Goal: Information Seeking & Learning: Learn about a topic

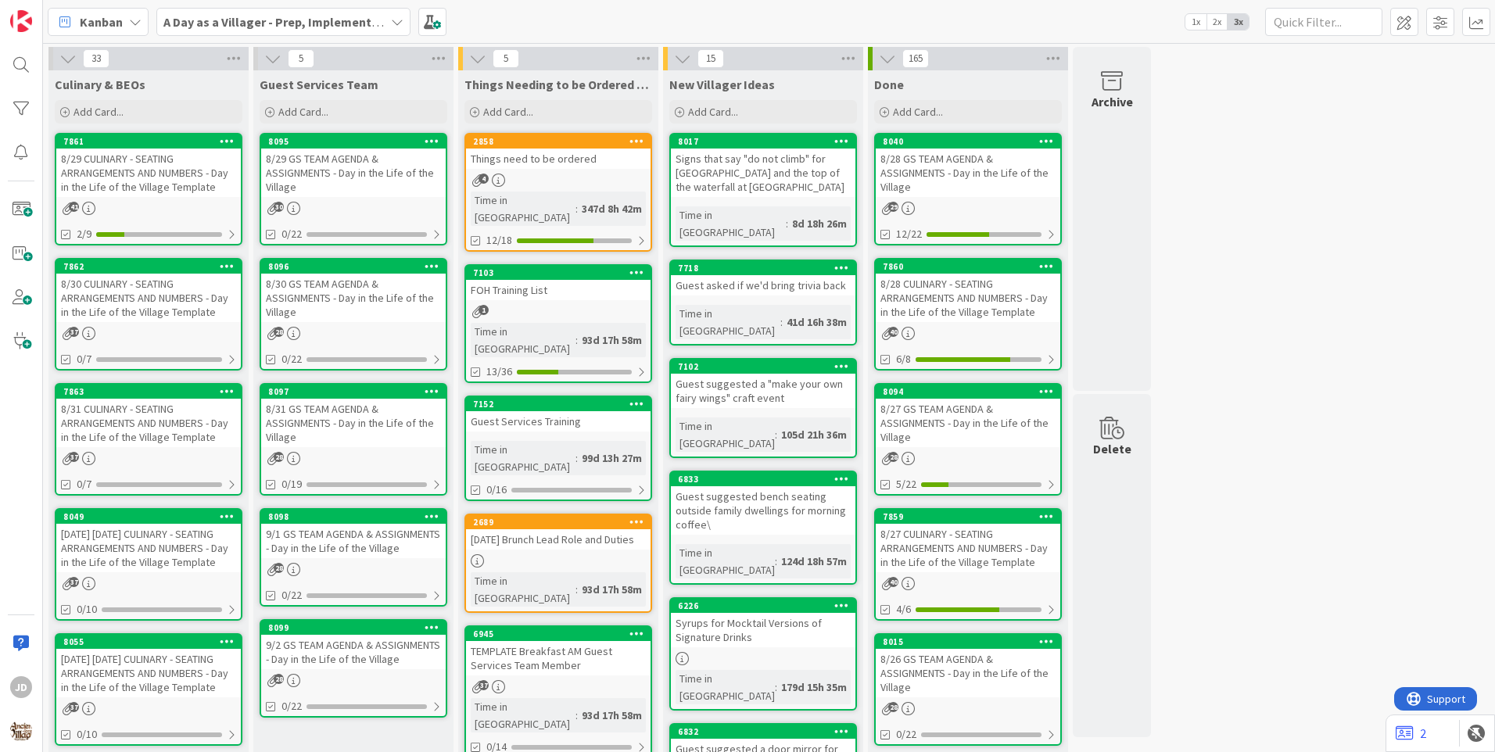
click at [181, 180] on div "8/29 CULINARY - SEATING ARRANGEMENTS AND NUMBERS - Day in the Life of the Villa…" at bounding box center [148, 173] width 185 height 48
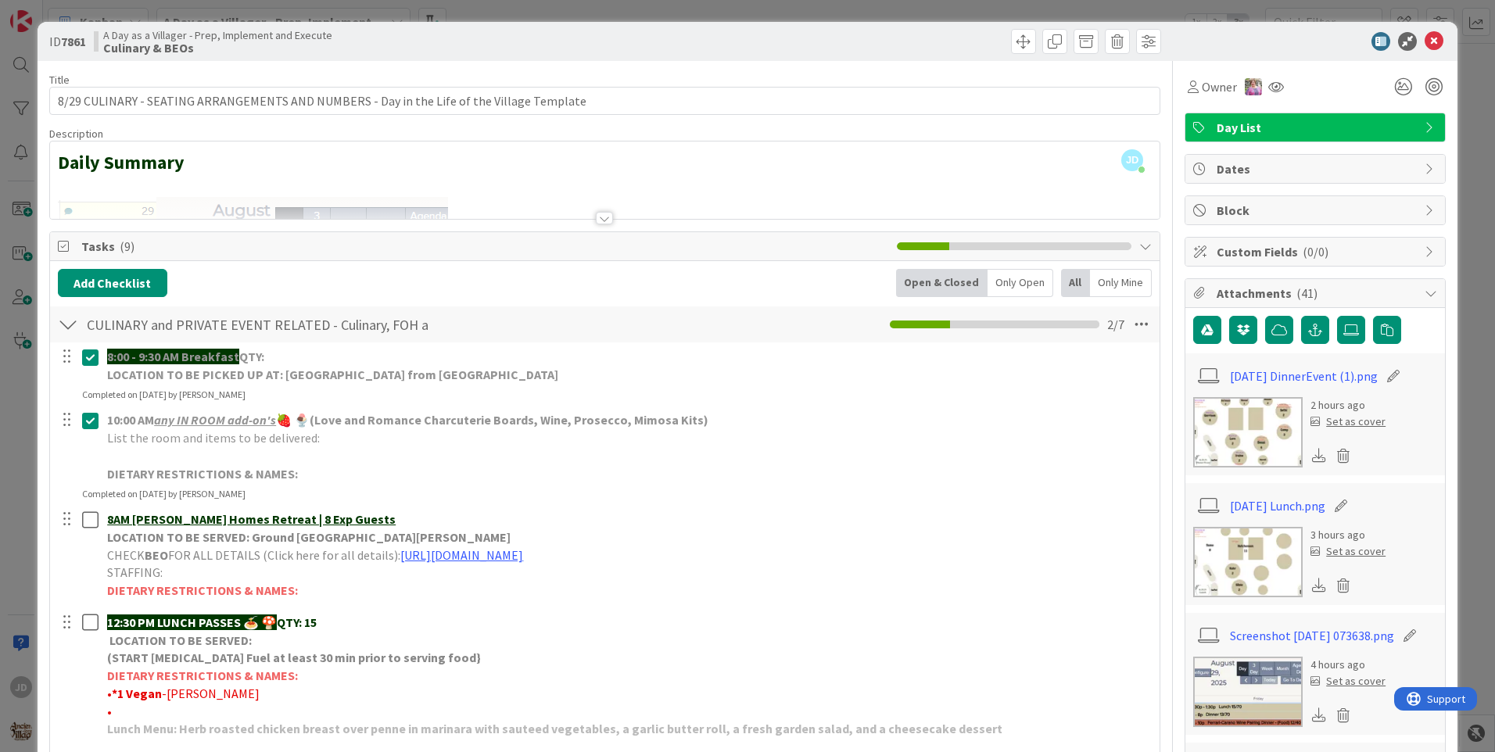
click at [1214, 571] on img at bounding box center [1247, 562] width 109 height 70
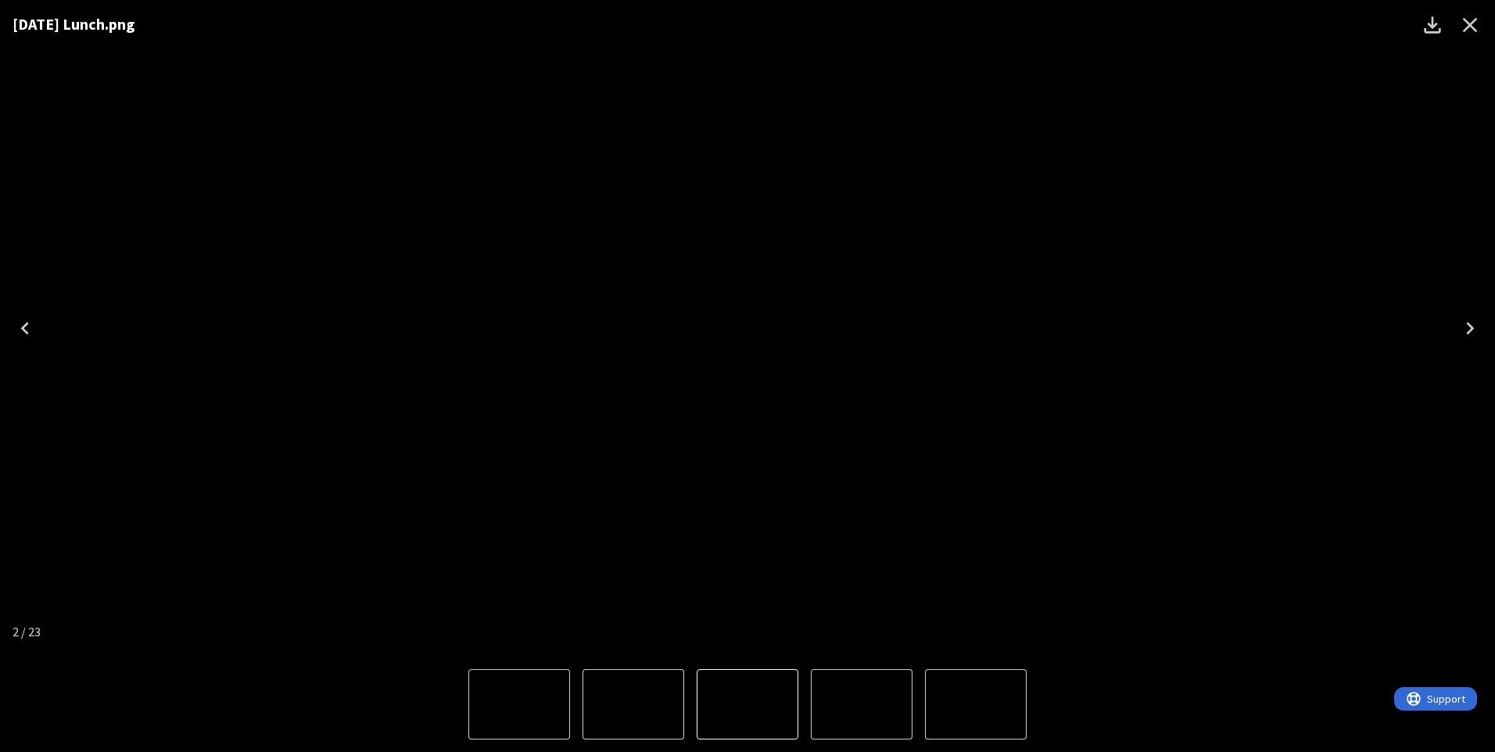
click at [1487, 25] on button "Close" at bounding box center [1471, 25] width 38 height 38
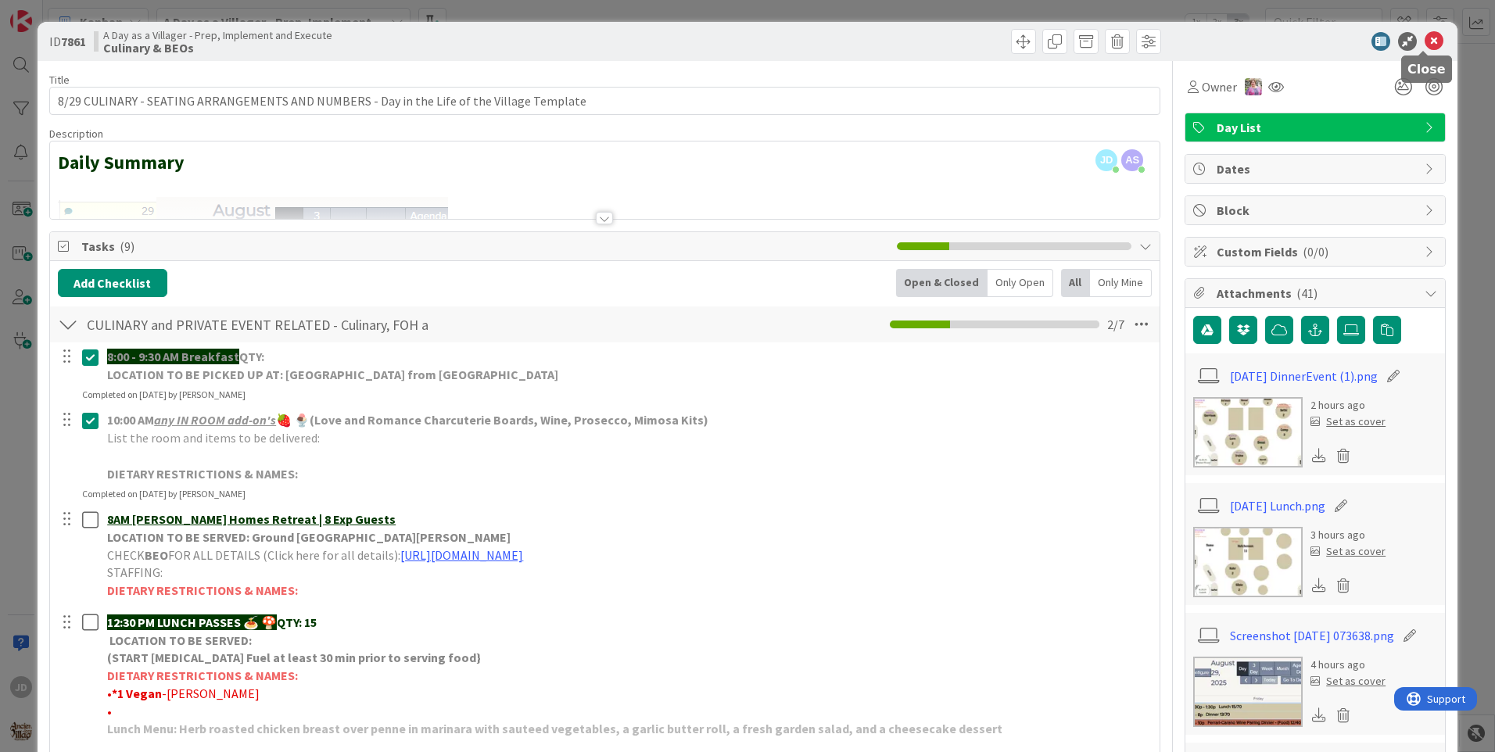
click at [1425, 44] on icon at bounding box center [1434, 41] width 19 height 19
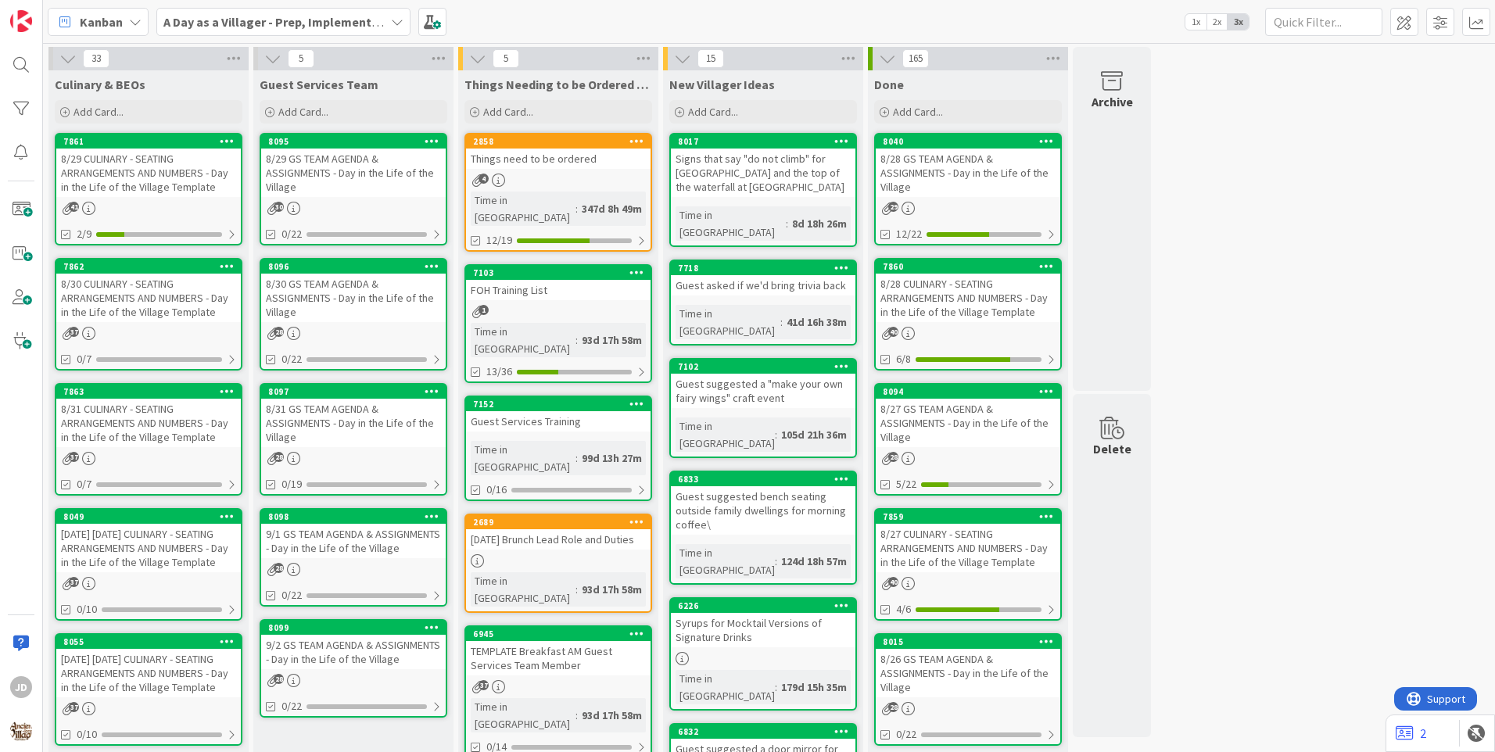
click at [283, 174] on div "8/29 GS TEAM AGENDA & ASSIGNMENTS - Day in the Life of the Village" at bounding box center [353, 173] width 185 height 48
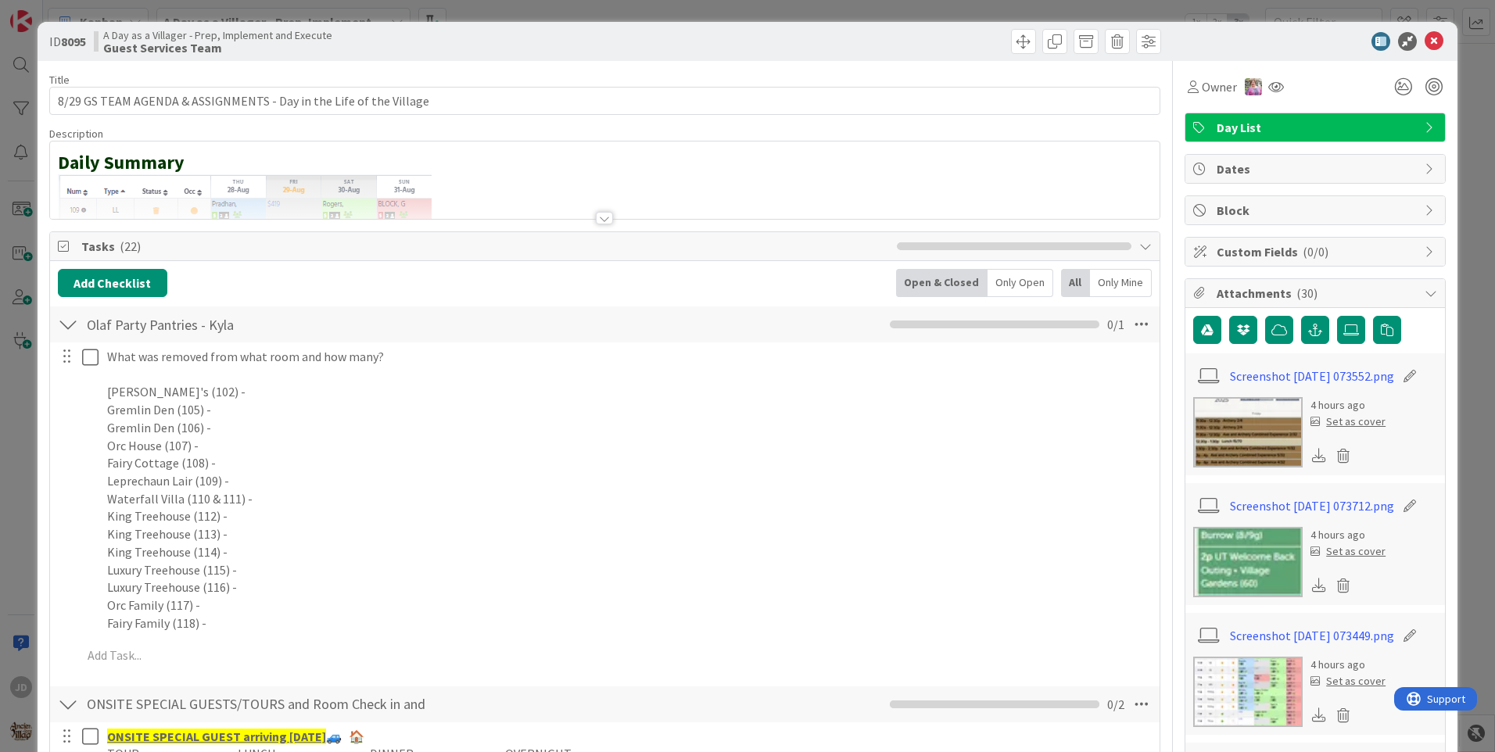
drag, startPoint x: 342, startPoint y: 229, endPoint x: 782, endPoint y: 258, distance: 441.3
click at [782, 258] on div "Tasks ( 22 )" at bounding box center [605, 246] width 1110 height 29
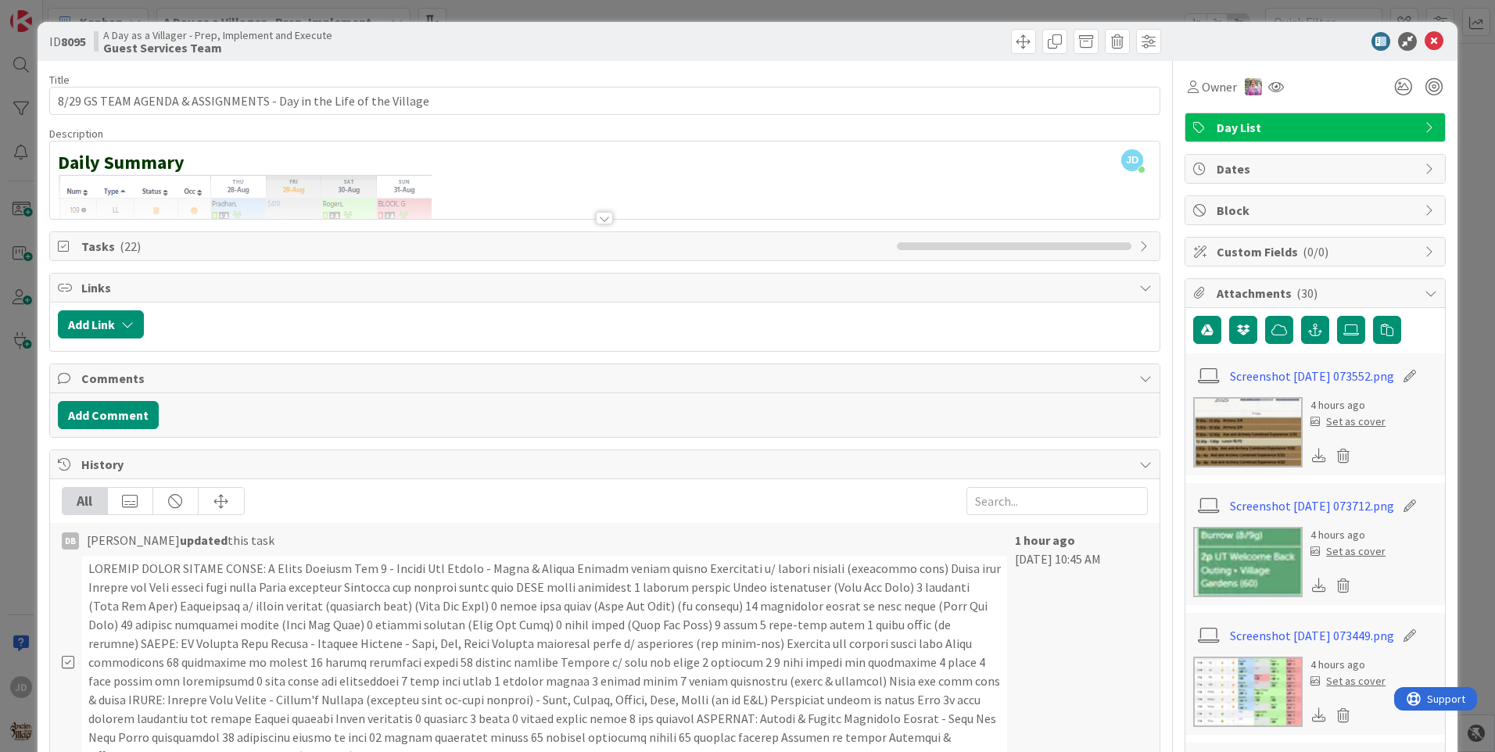
click at [771, 259] on div "Tasks ( 22 )" at bounding box center [605, 246] width 1110 height 28
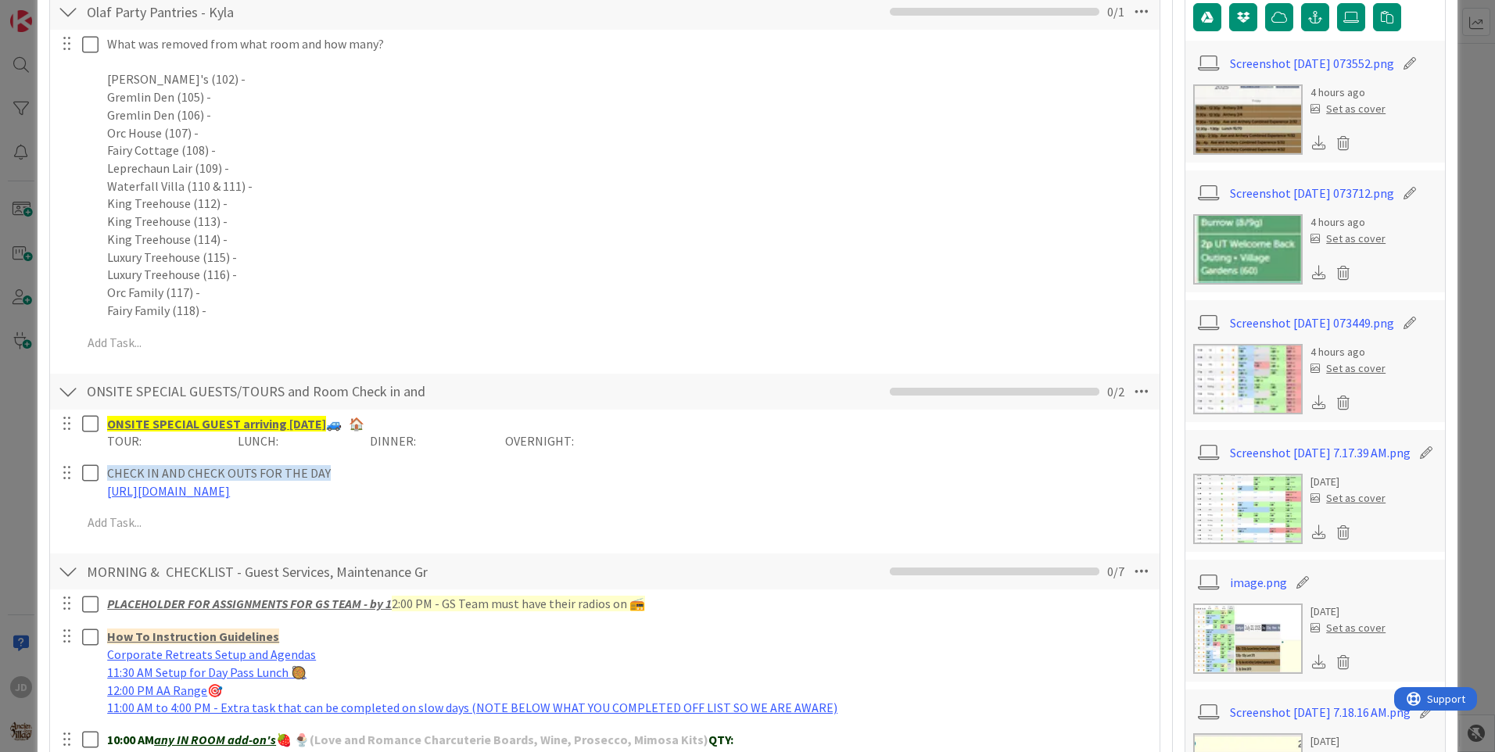
scroll to position [626, 0]
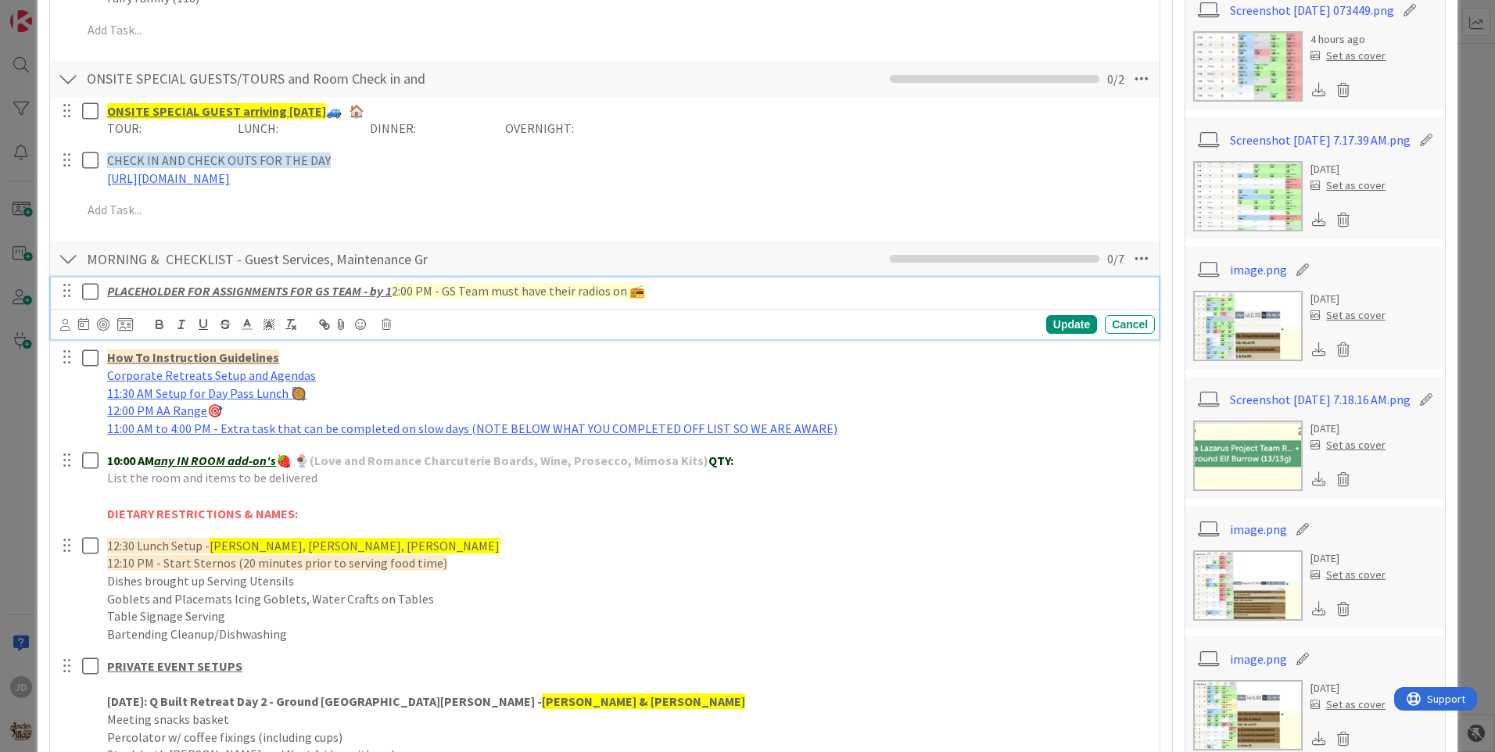
click at [90, 290] on icon at bounding box center [93, 291] width 23 height 19
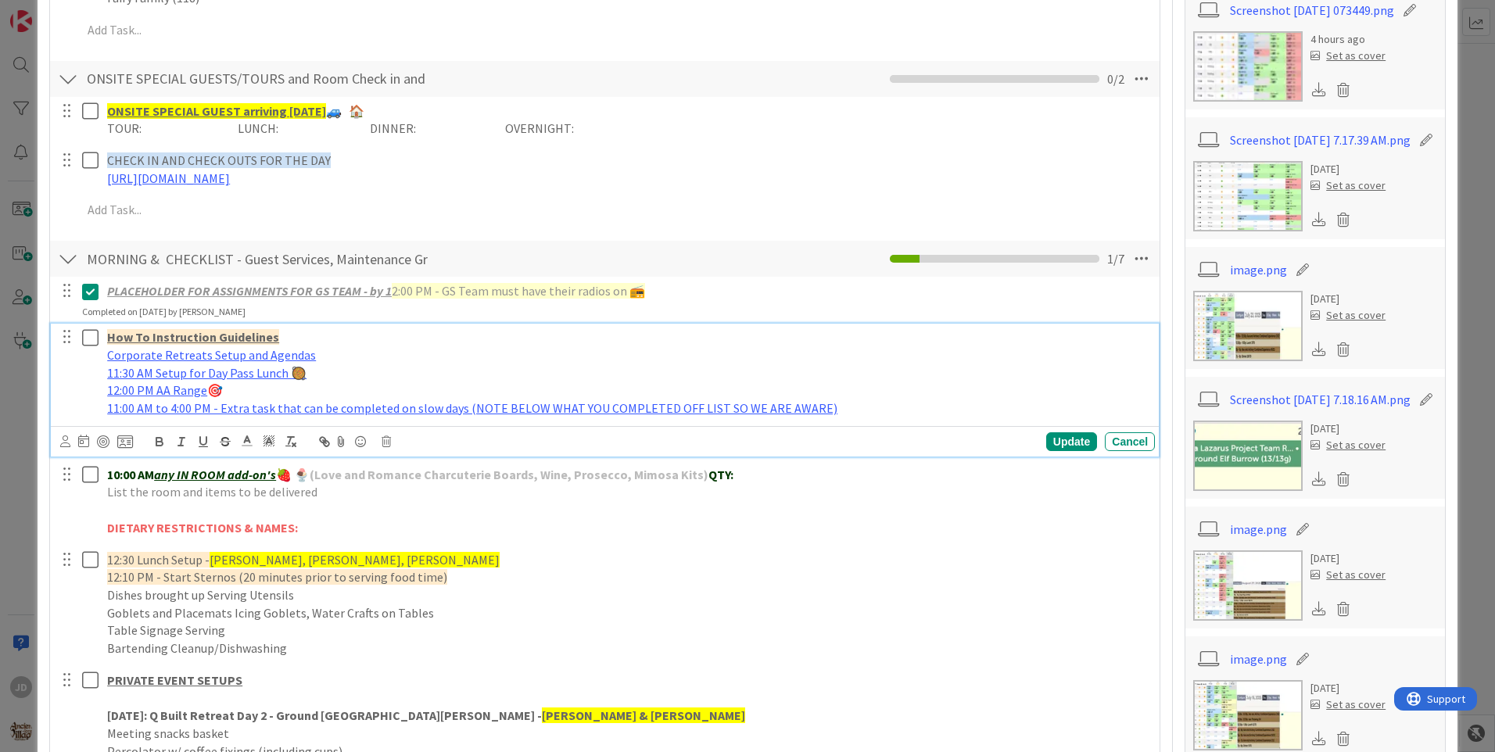
click at [88, 343] on icon at bounding box center [93, 337] width 23 height 19
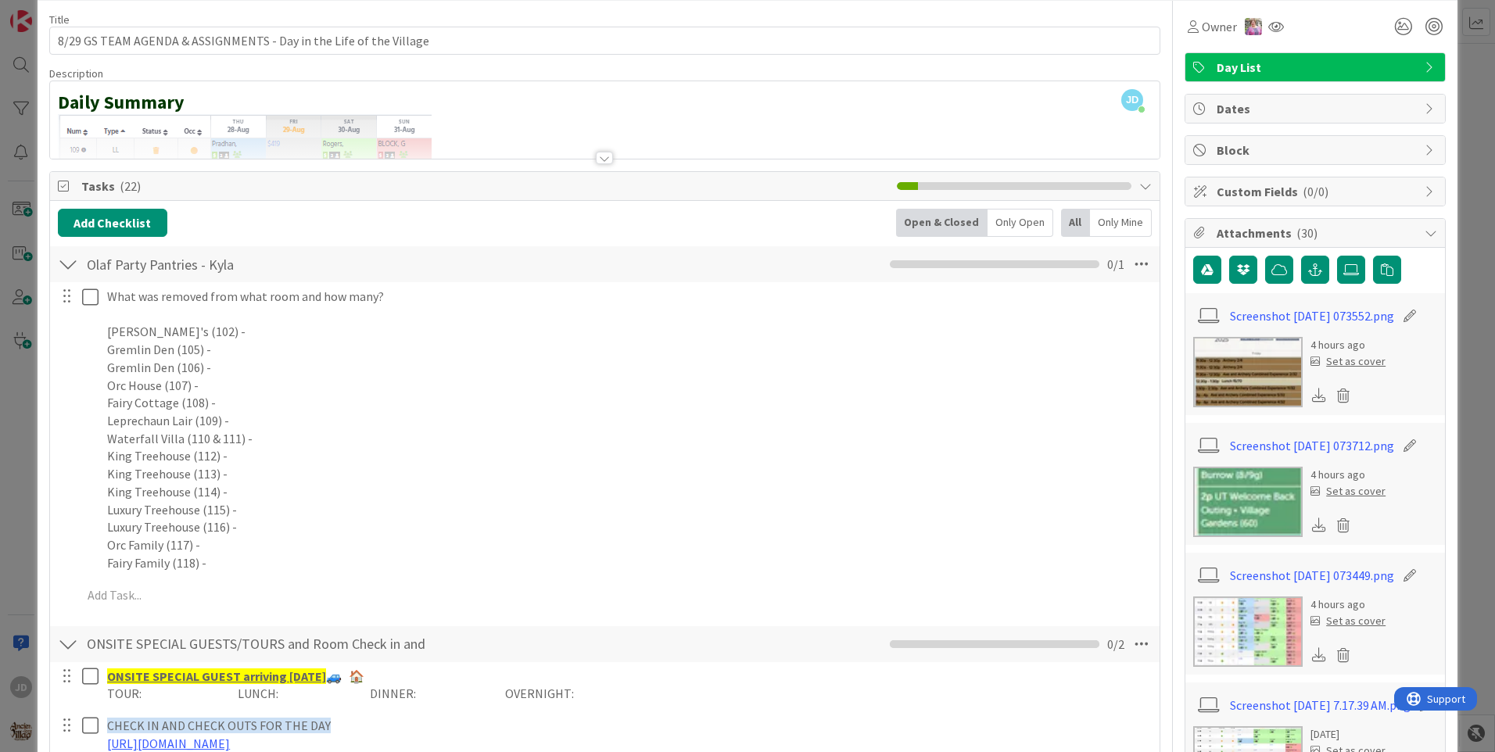
scroll to position [0, 0]
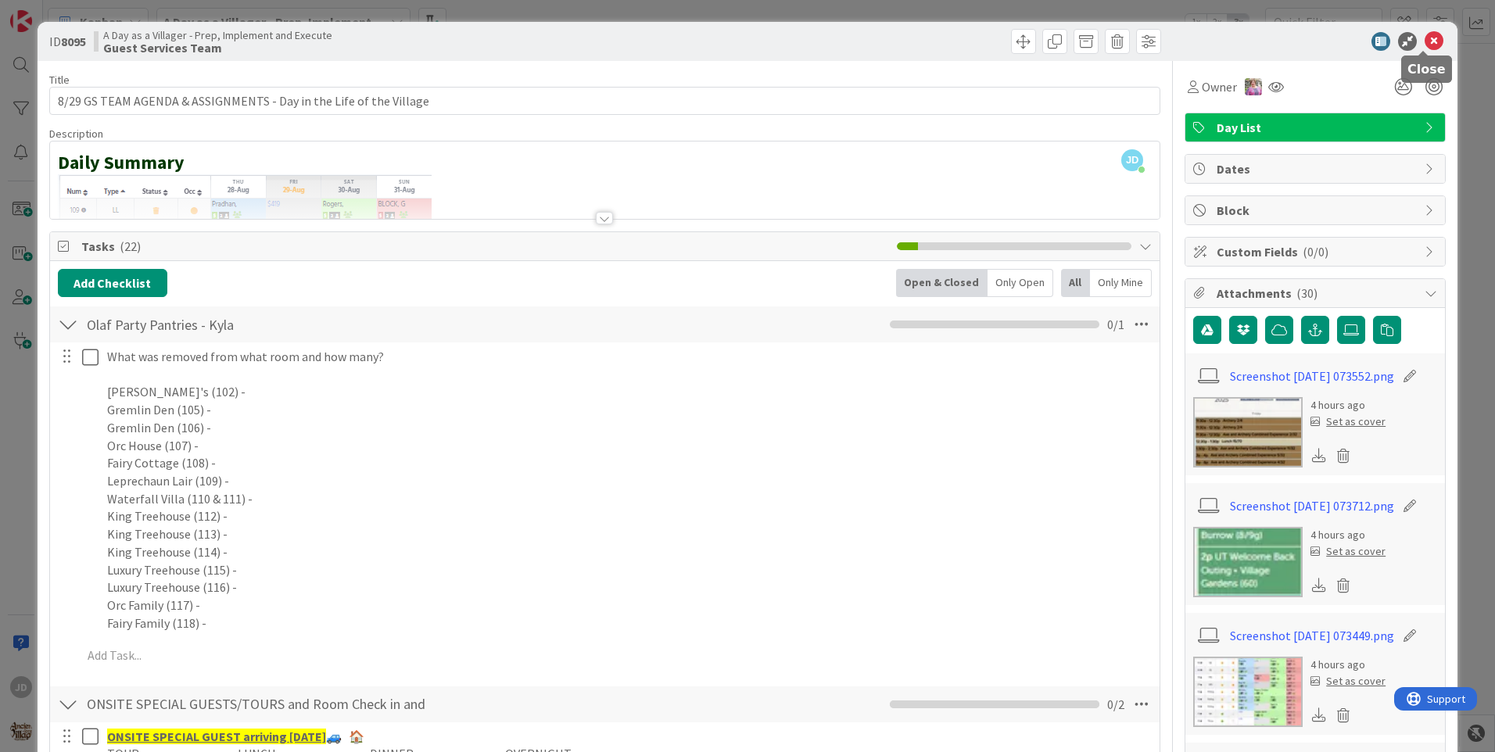
click at [1425, 45] on icon at bounding box center [1434, 41] width 19 height 19
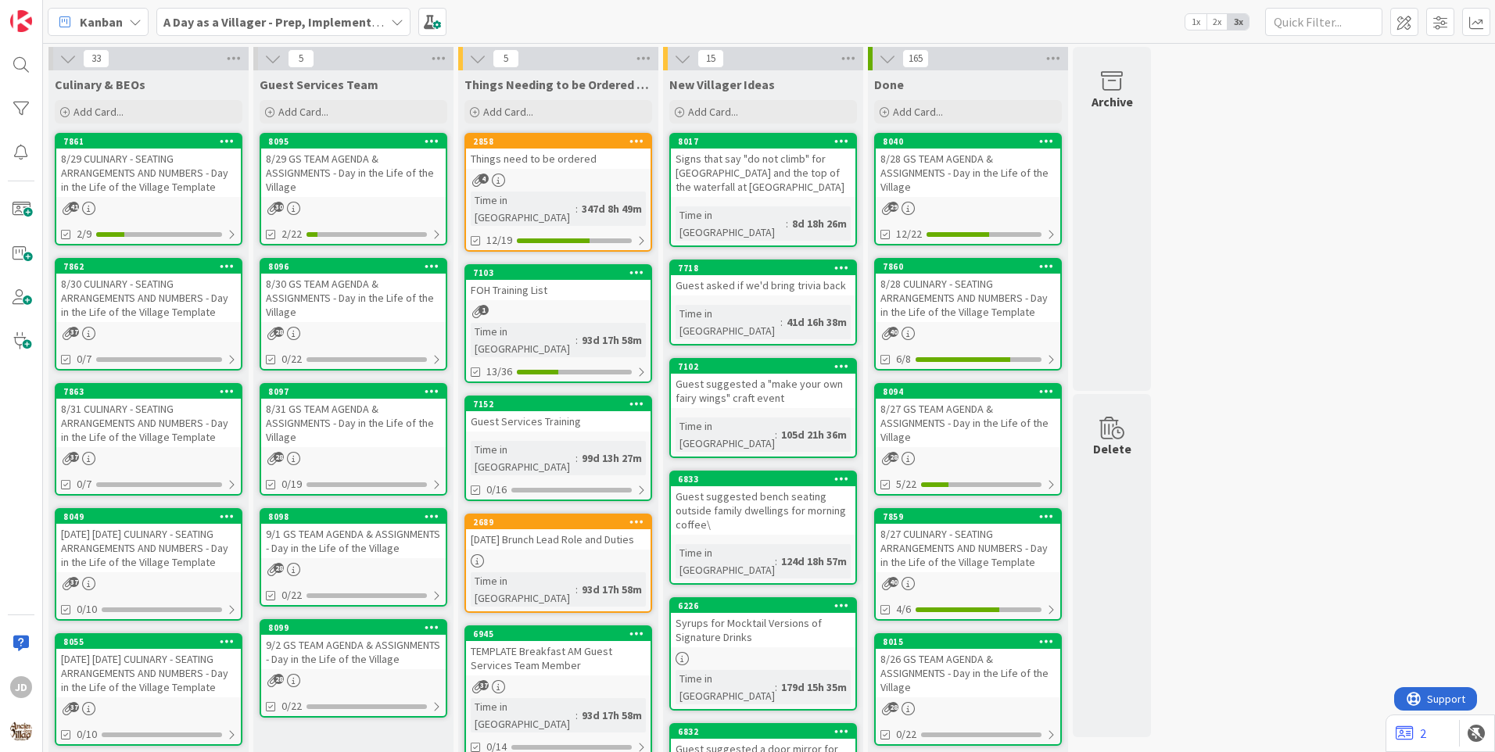
click at [203, 185] on div "8/29 CULINARY - SEATING ARRANGEMENTS AND NUMBERS - Day in the Life of the Villa…" at bounding box center [148, 173] width 185 height 48
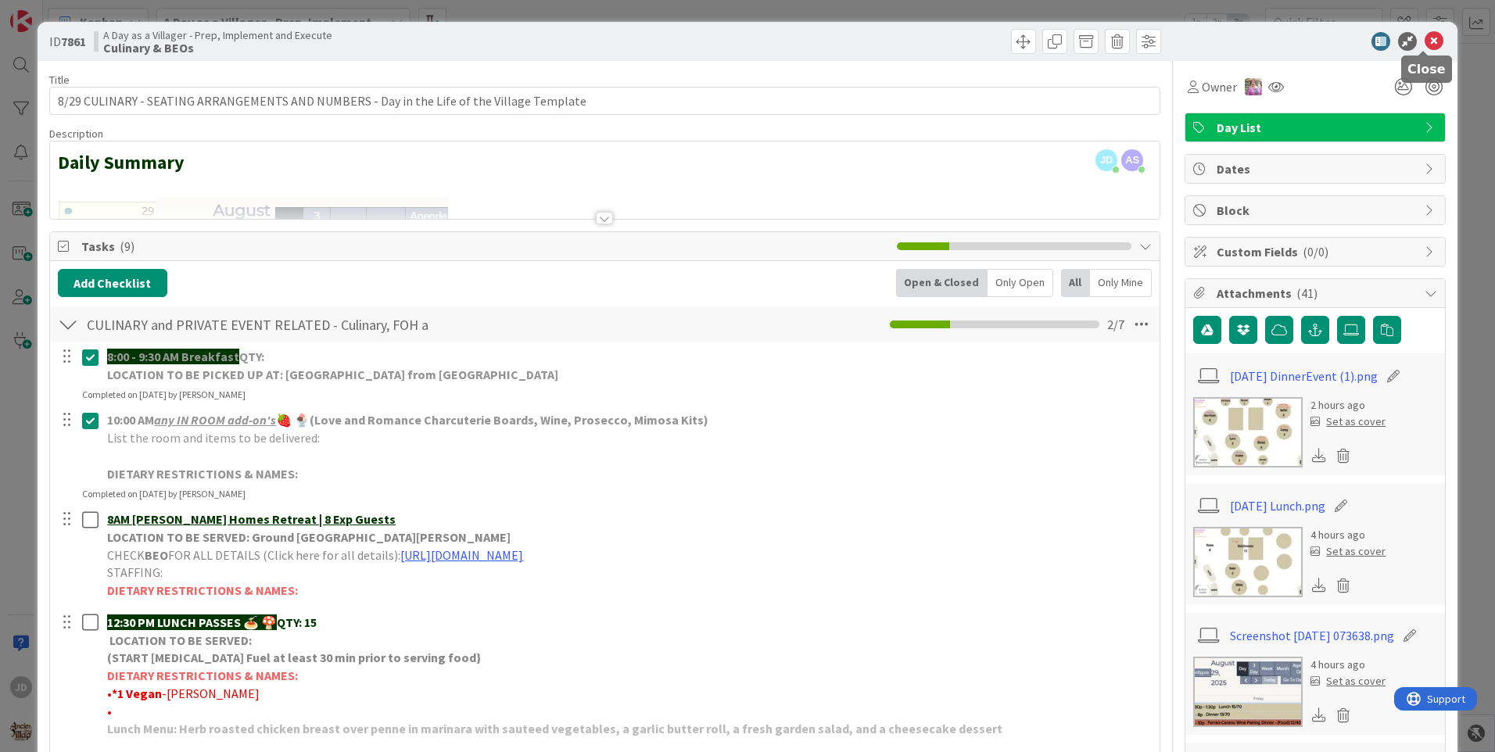
click at [1425, 39] on icon at bounding box center [1434, 41] width 19 height 19
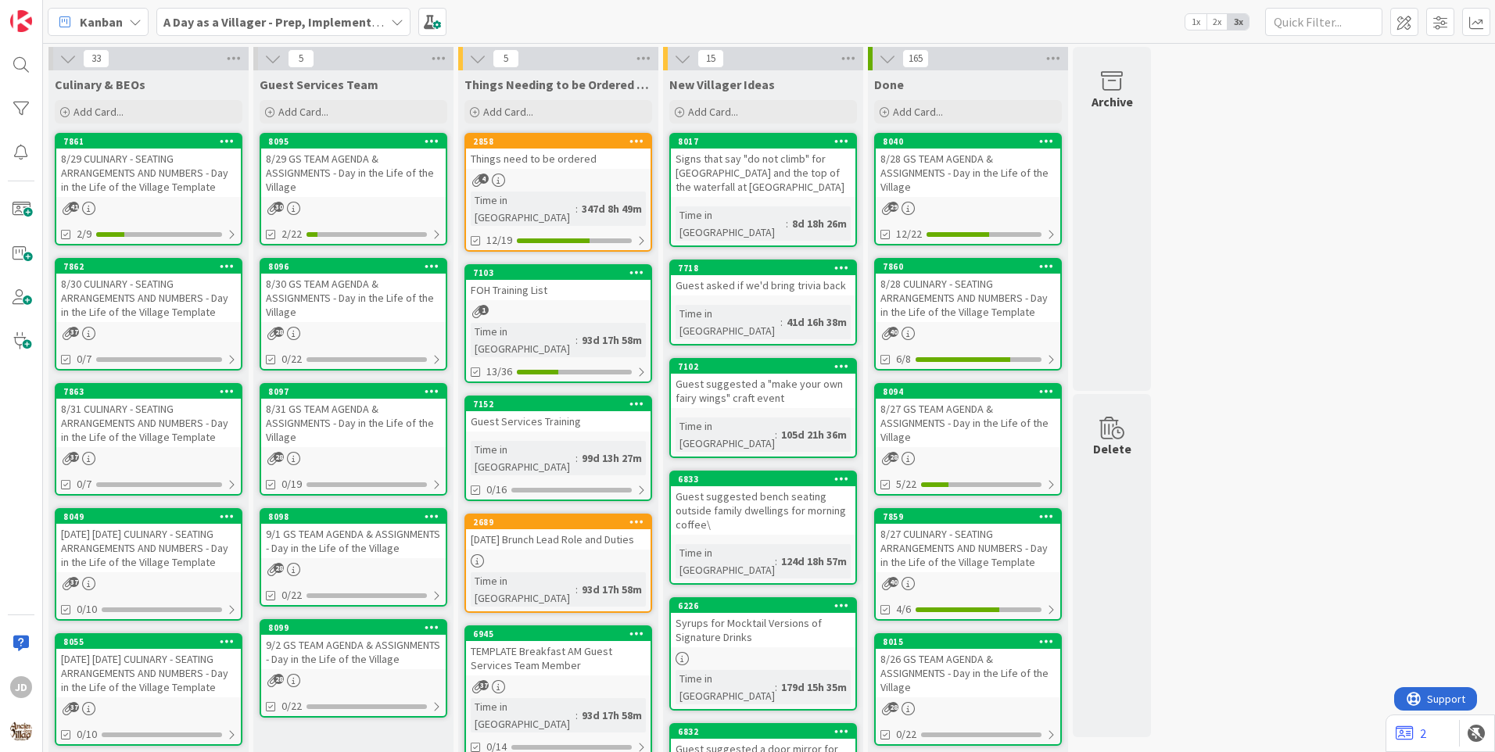
click at [377, 151] on div "8/29 GS TEAM AGENDA & ASSIGNMENTS - Day in the Life of the Village" at bounding box center [353, 173] width 185 height 48
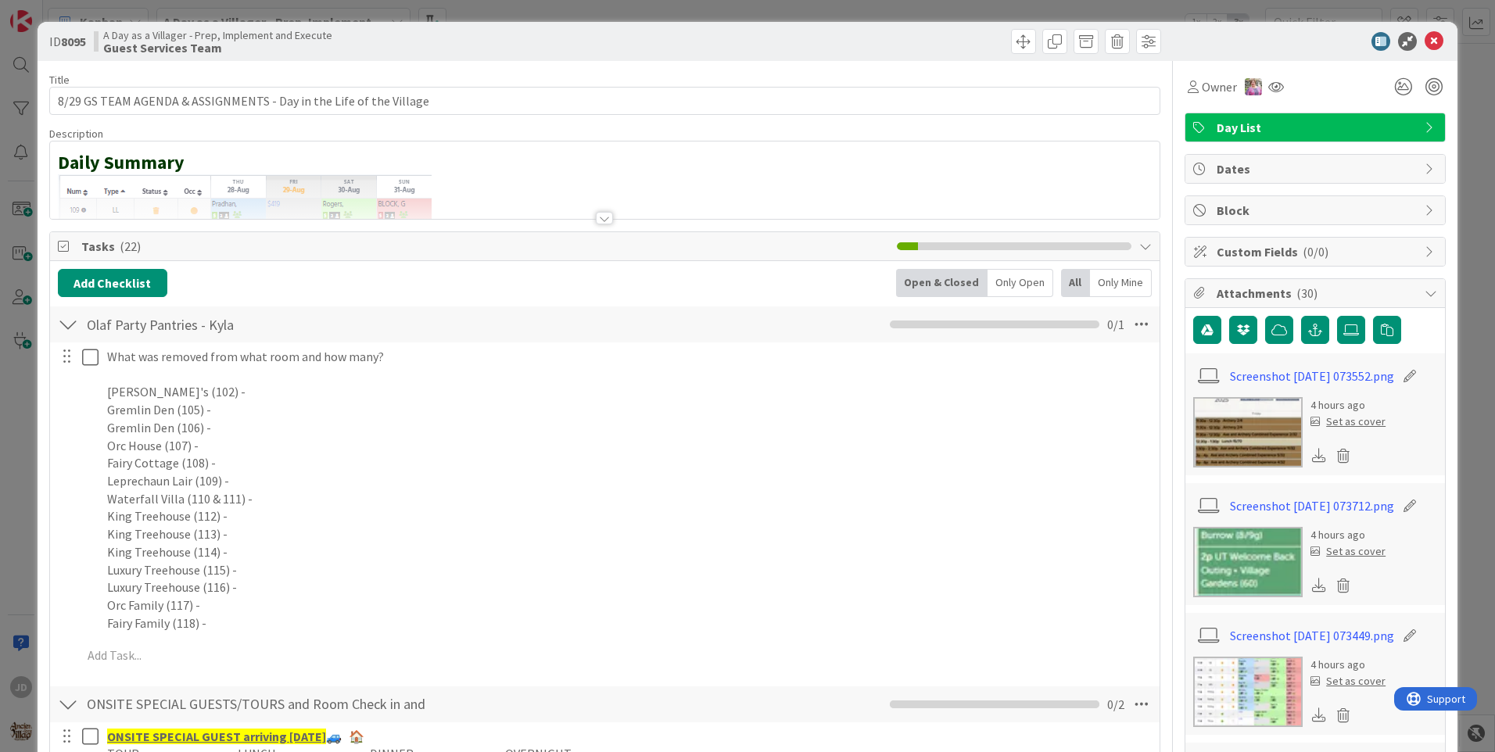
click at [60, 328] on div at bounding box center [68, 324] width 20 height 28
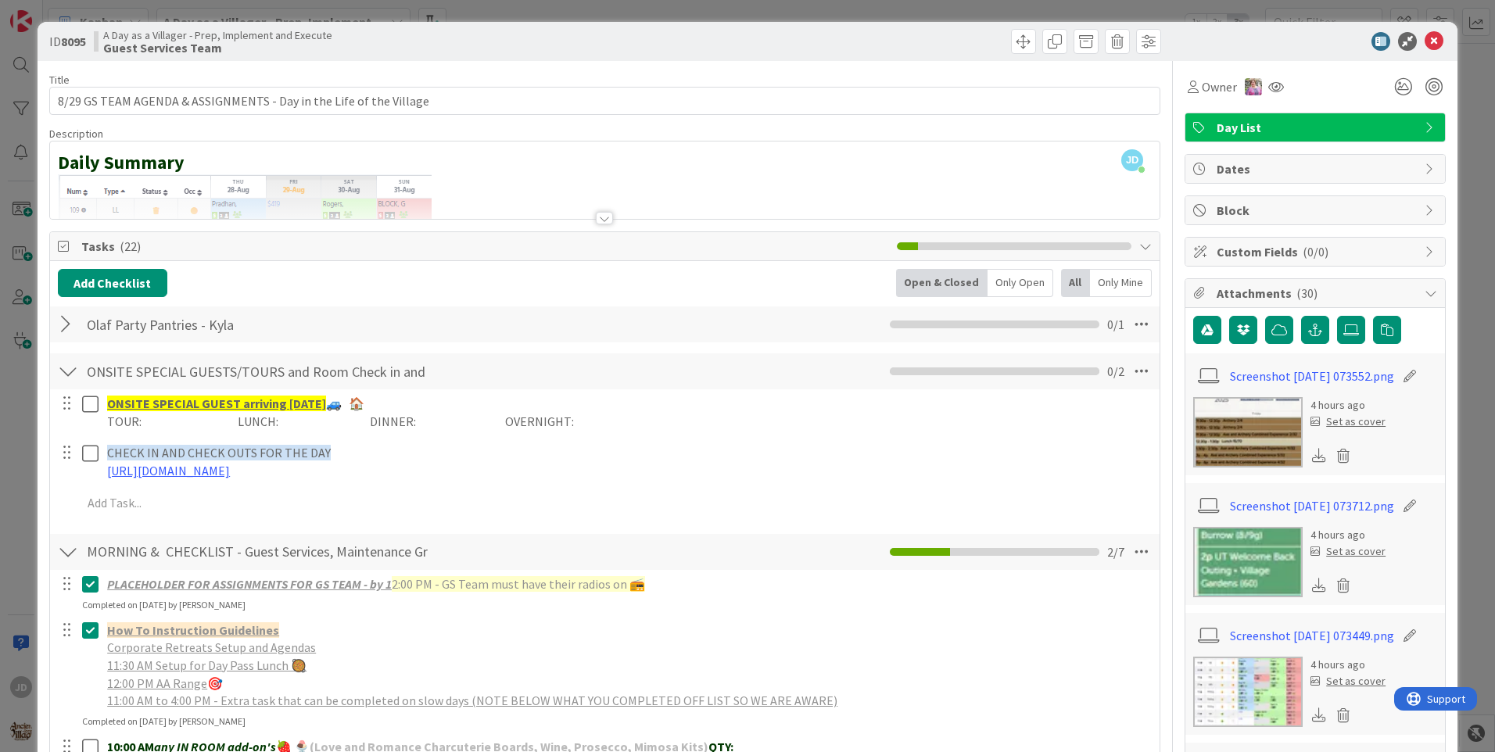
click at [77, 371] on div at bounding box center [68, 371] width 20 height 28
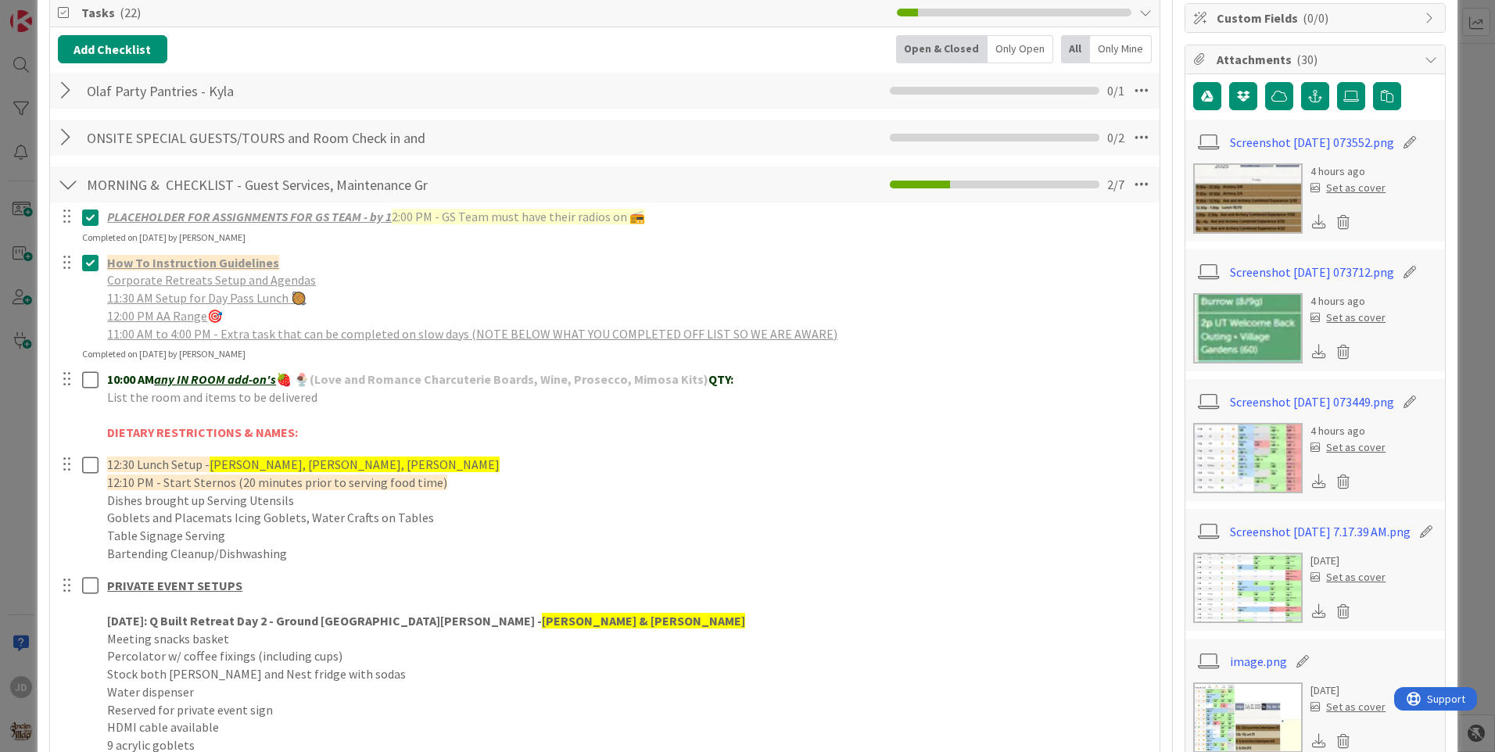
scroll to position [235, 0]
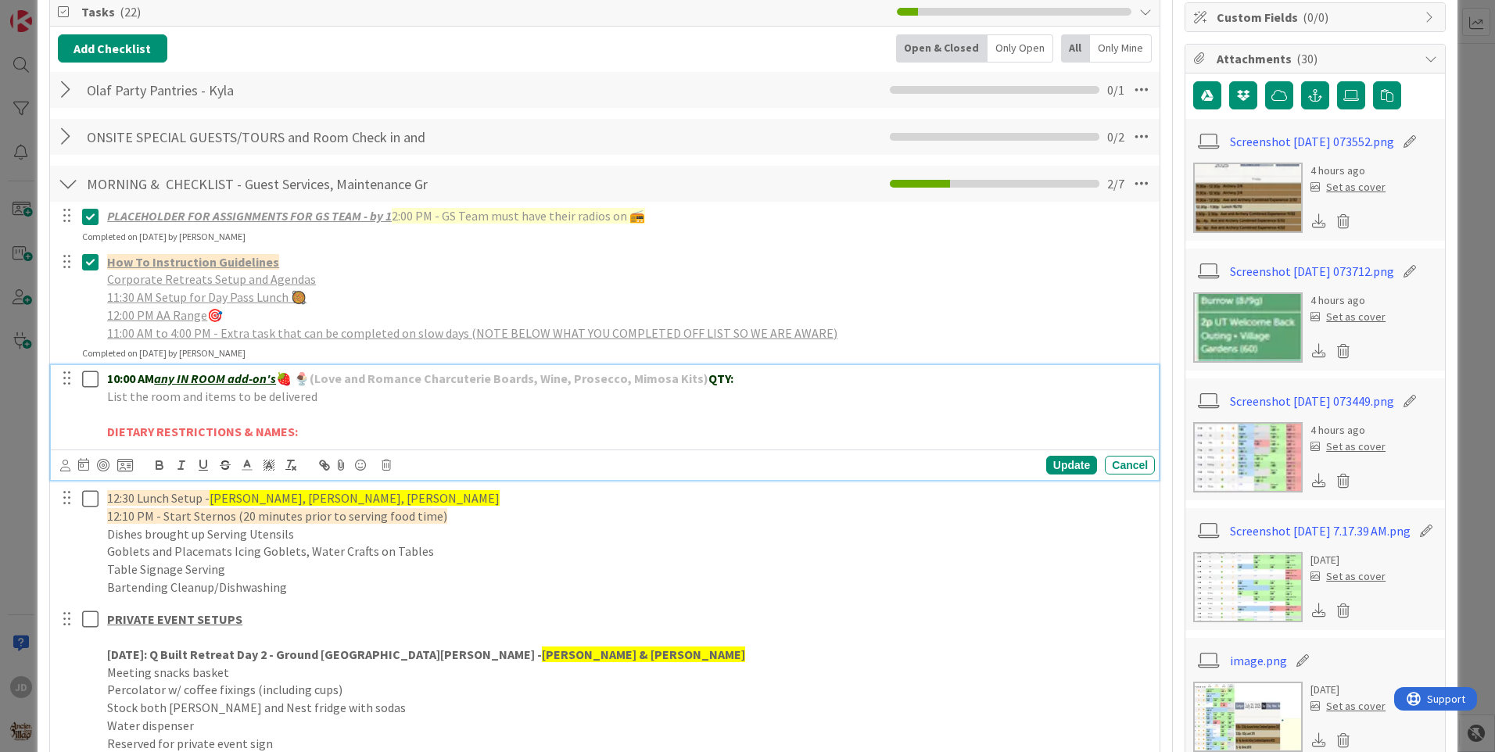
click at [97, 379] on icon at bounding box center [93, 379] width 23 height 19
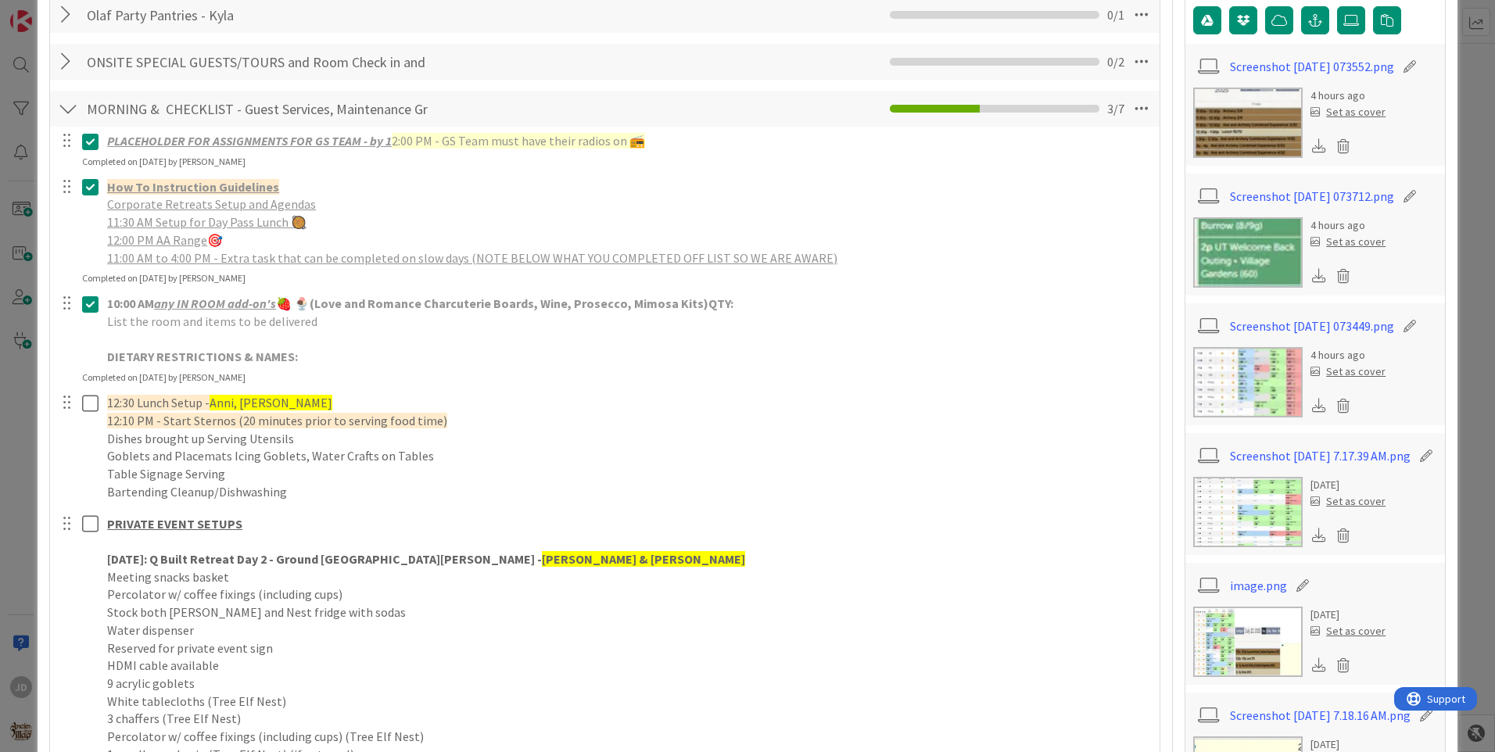
scroll to position [0, 0]
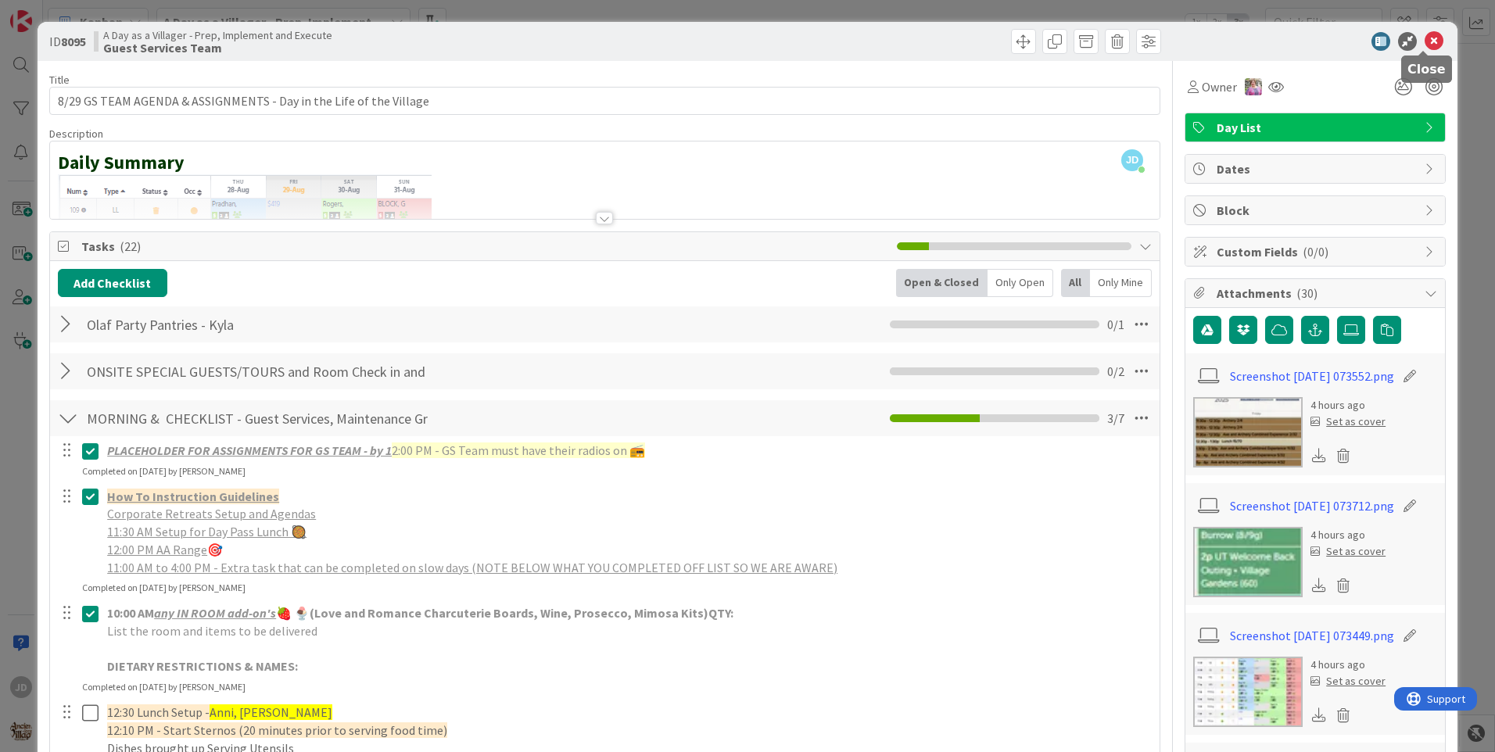
click at [1426, 42] on icon at bounding box center [1434, 41] width 19 height 19
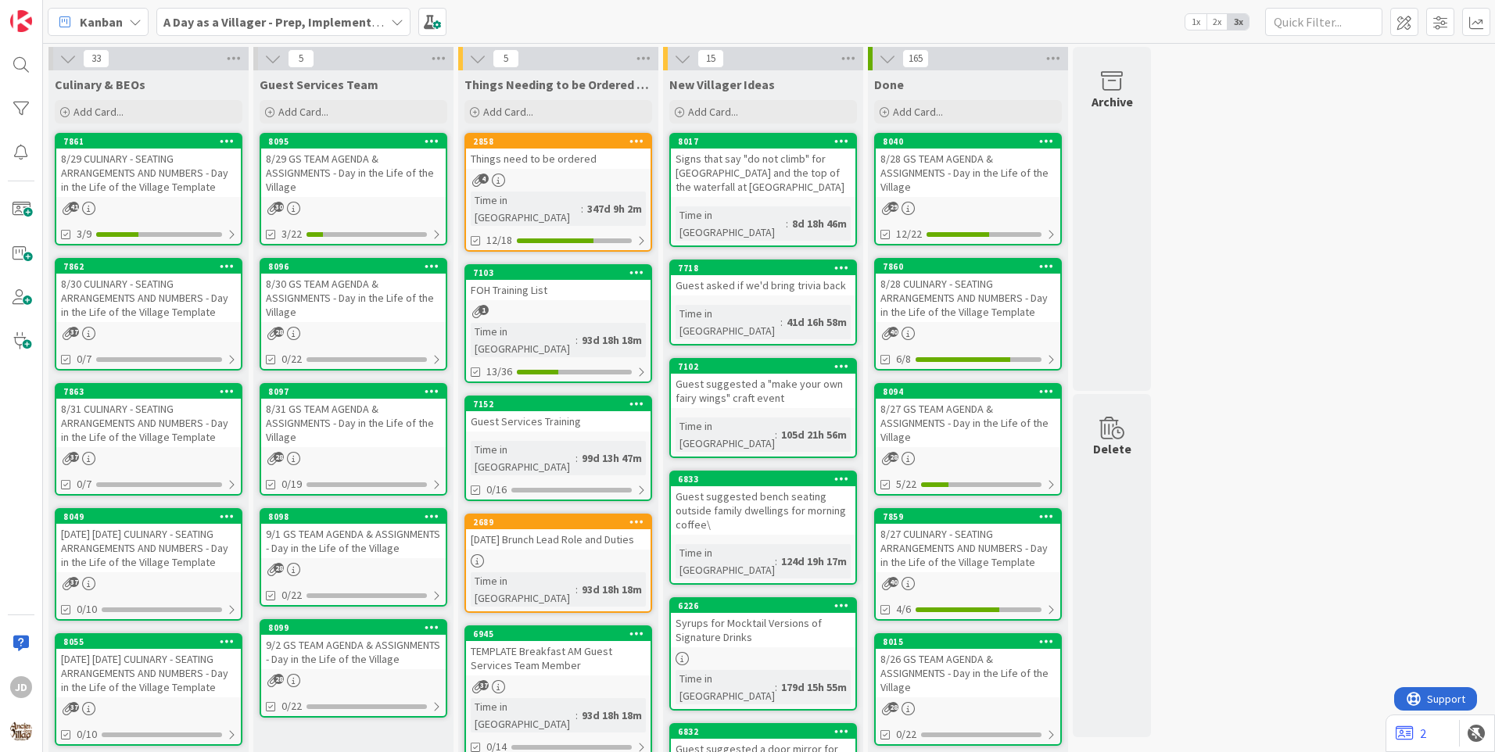
click at [153, 300] on div "8/30 CULINARY - SEATING ARRANGEMENTS AND NUMBERS - Day in the Life of the Villa…" at bounding box center [148, 298] width 185 height 48
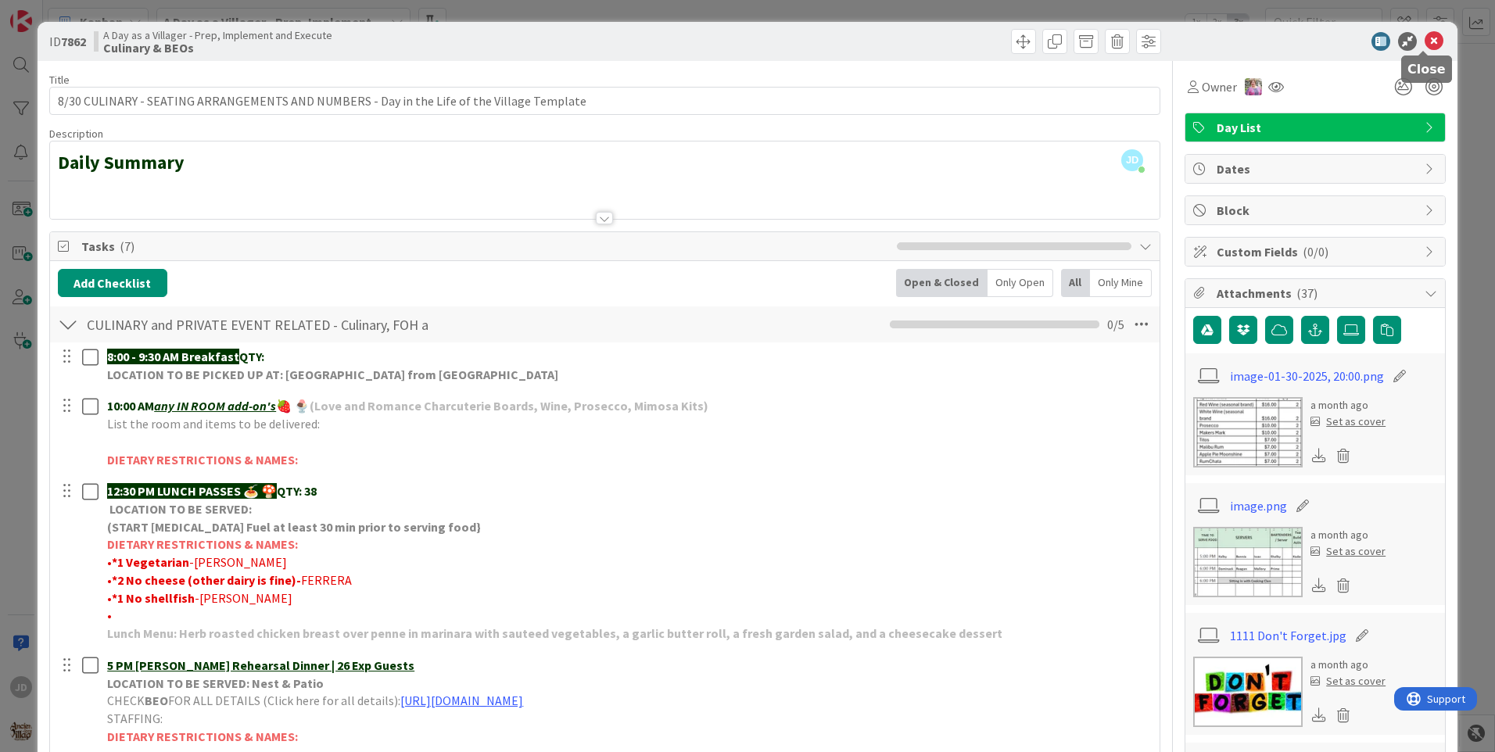
click at [1426, 41] on icon at bounding box center [1434, 41] width 19 height 19
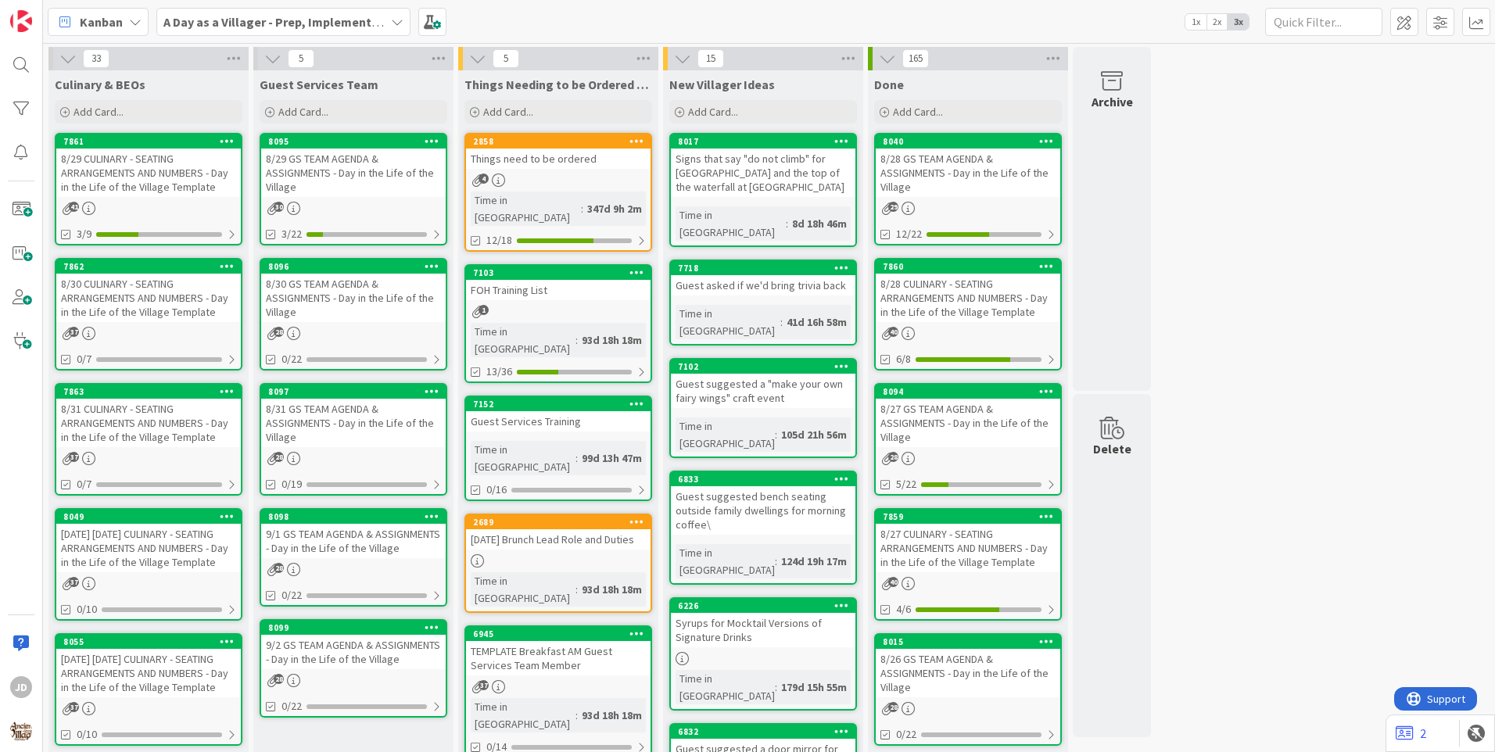
click at [537, 31] on div "Kanban A Day as a Villager - Prep, Implement and Execute 1x 2x 3x" at bounding box center [769, 21] width 1452 height 43
click at [181, 203] on div "41" at bounding box center [148, 208] width 185 height 13
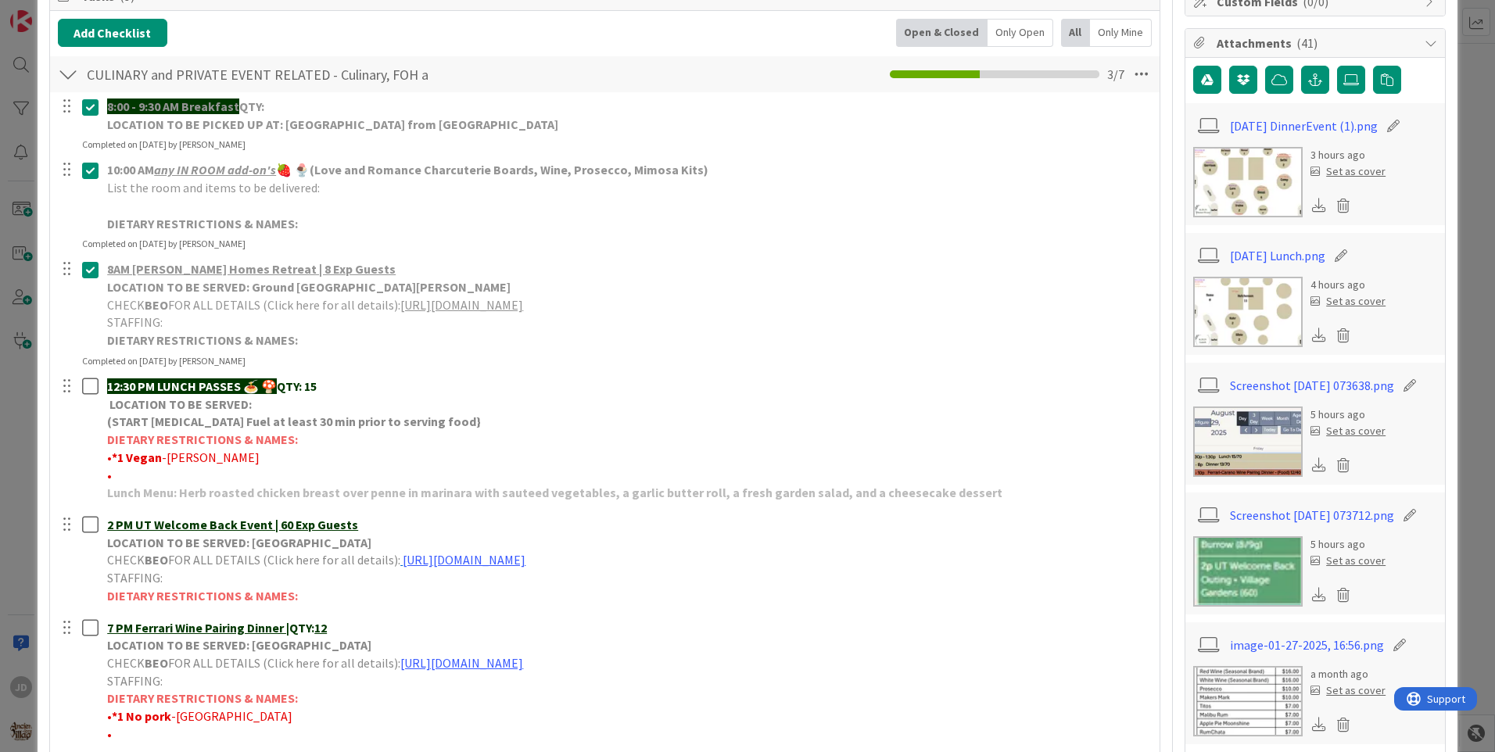
scroll to position [235, 0]
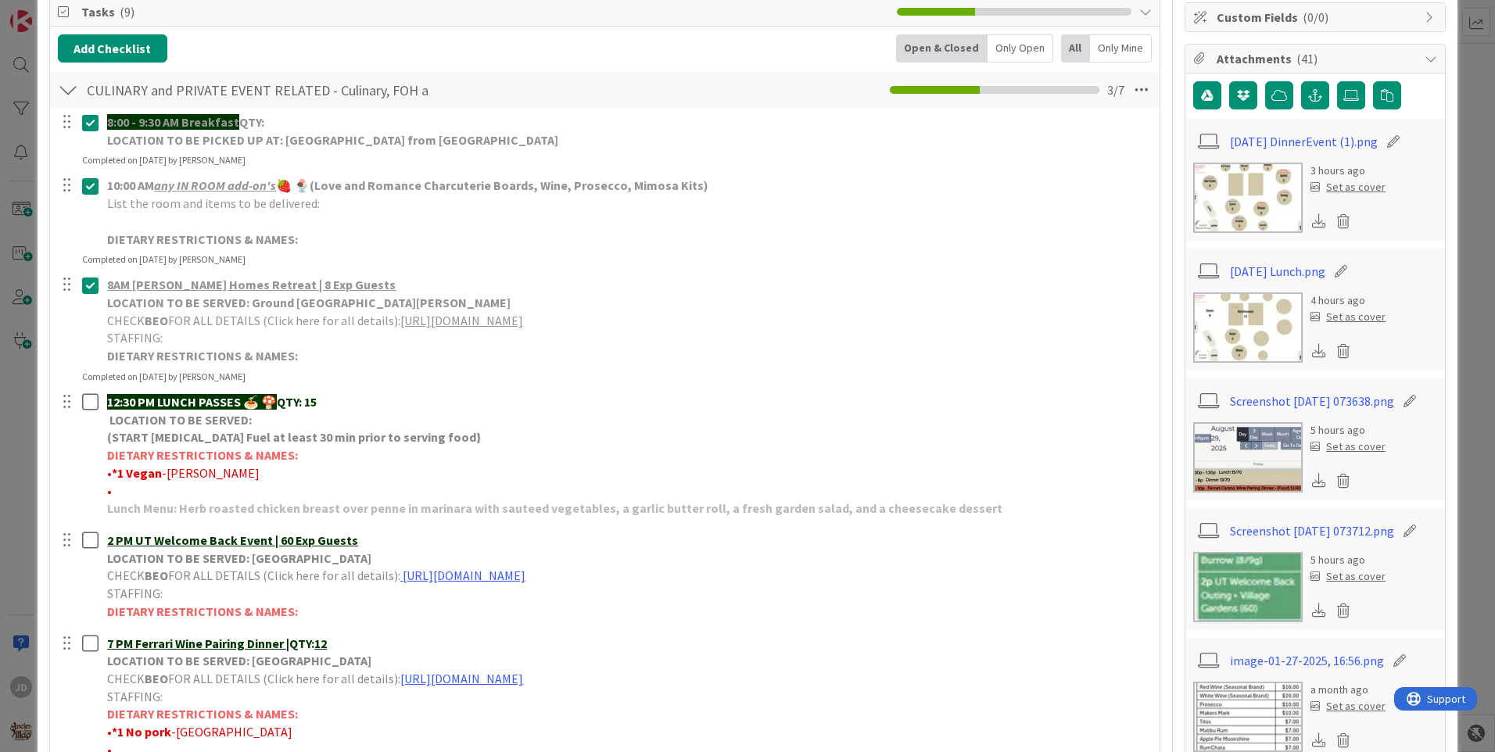
click at [1224, 327] on img at bounding box center [1247, 327] width 109 height 70
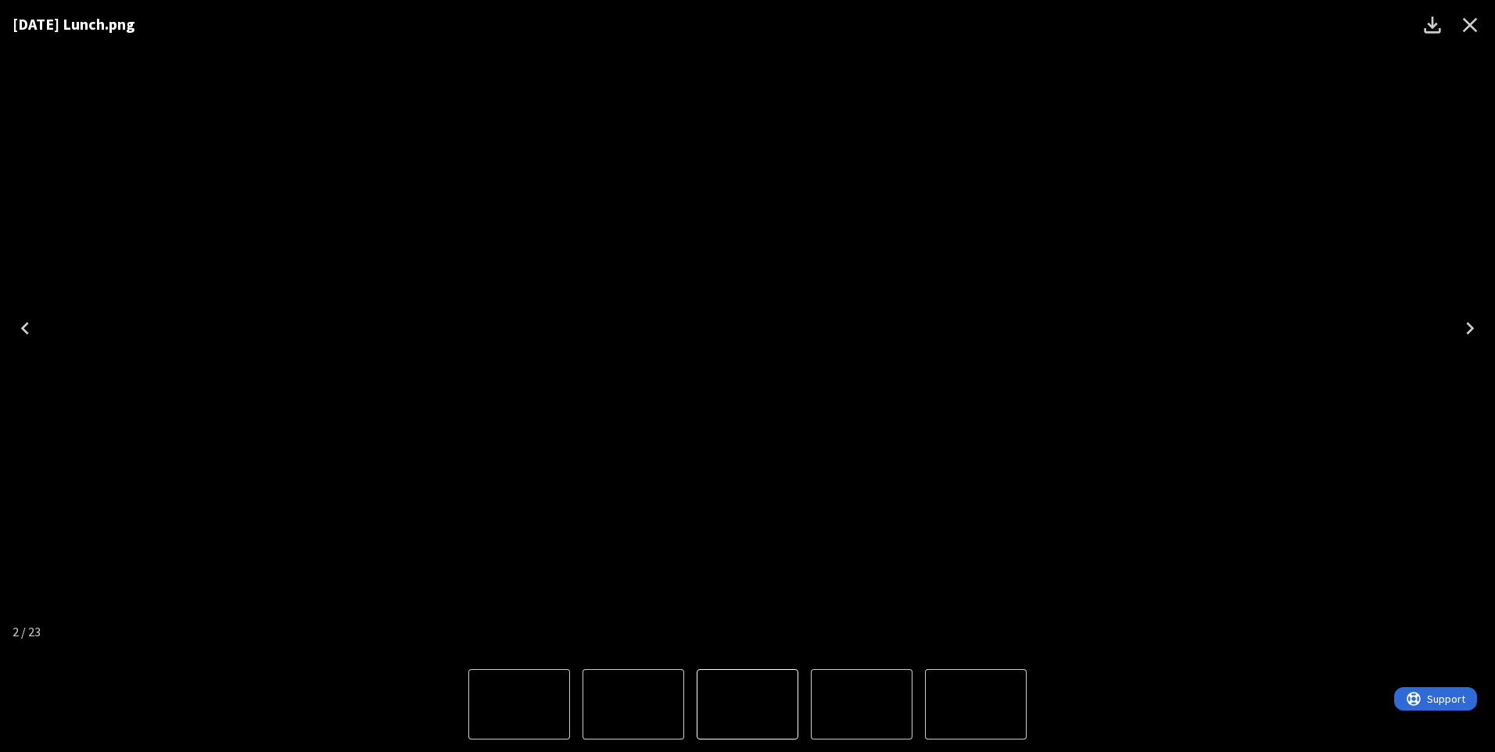
click at [1463, 22] on icon "Close" at bounding box center [1470, 25] width 25 height 25
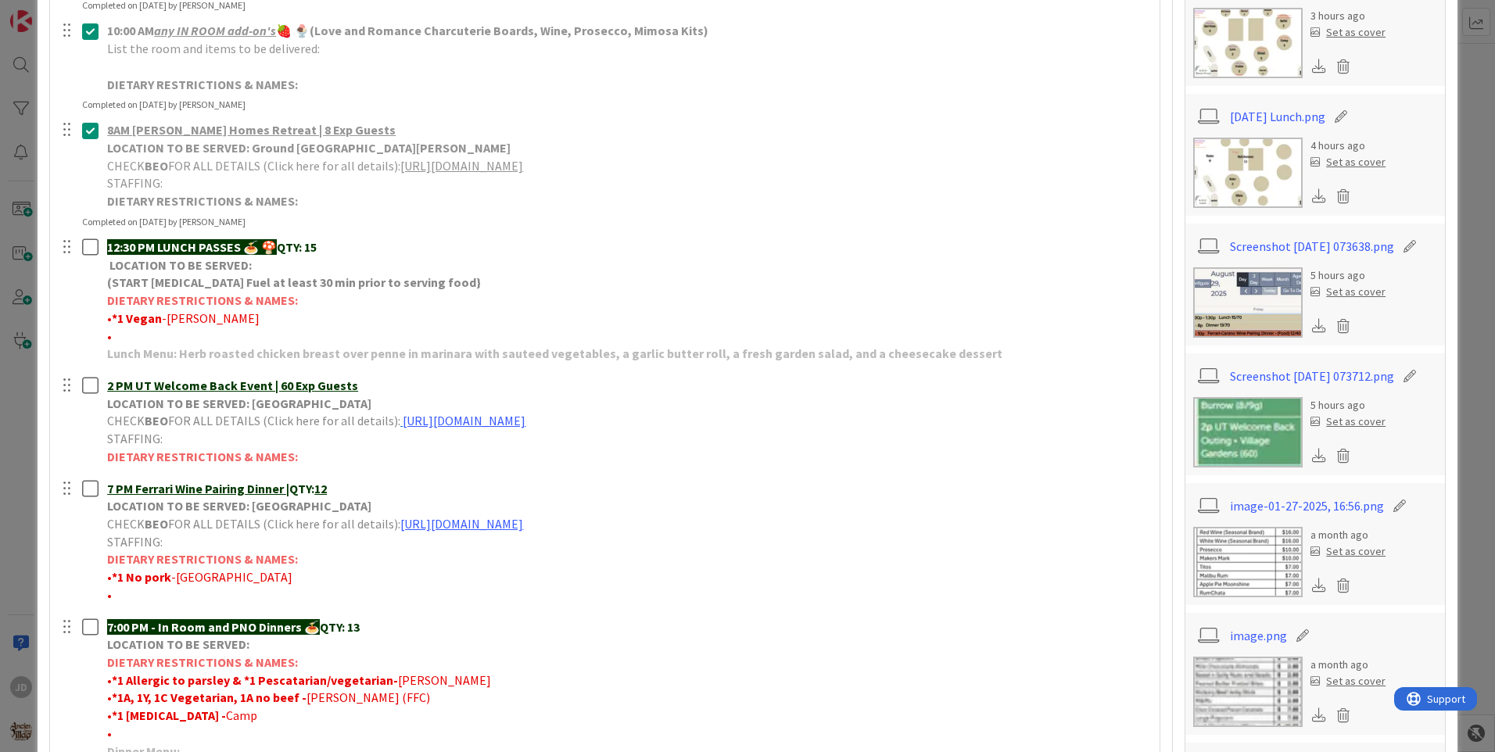
scroll to position [391, 0]
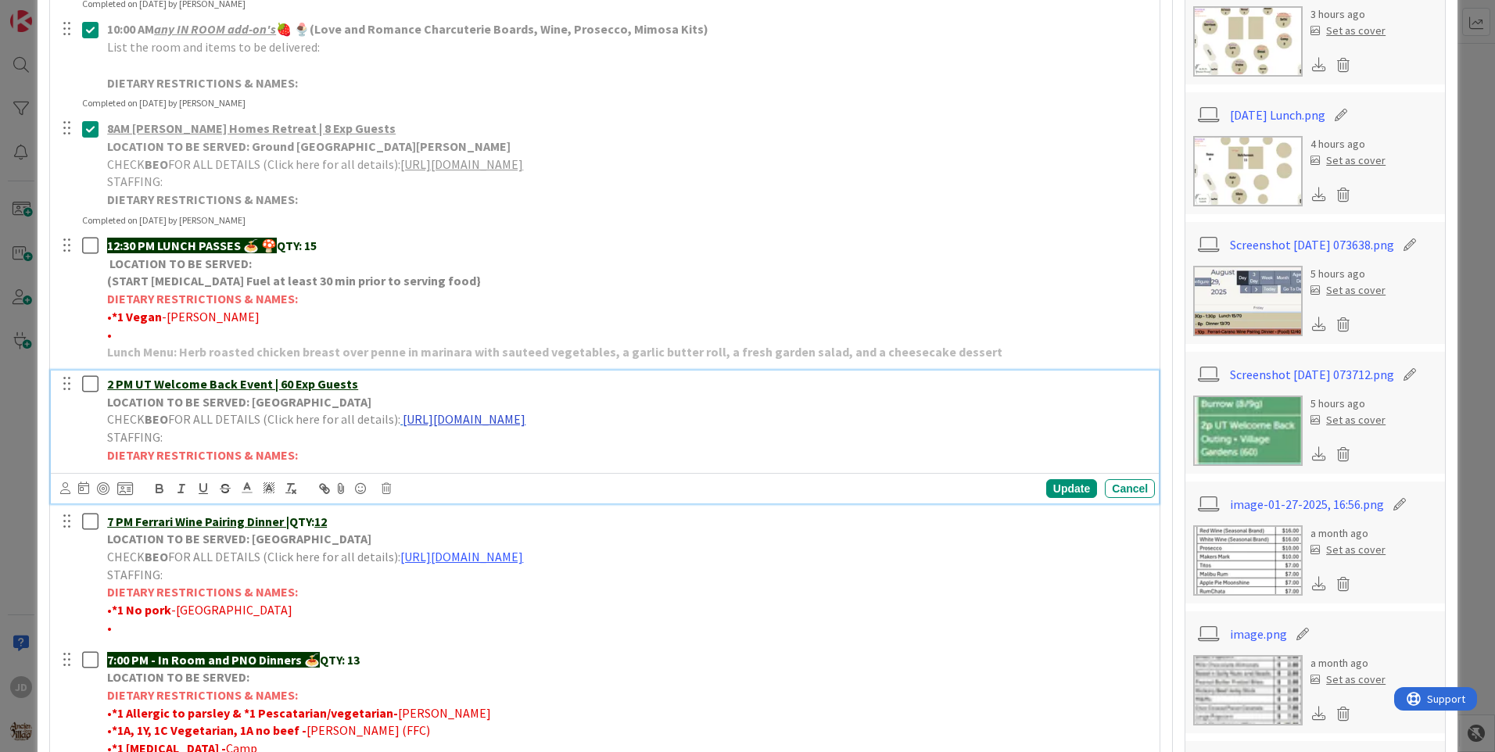
click at [526, 420] on link "https://portal.tripleseat.com/doc/265175dcfb7b6b176cbbb3d9f67fdda2411fb754/1939…" at bounding box center [464, 419] width 123 height 16
click at [609, 447] on link "https://portal.tripleseat.com/doc/265175dcfb7b6b176cbbb3d9f67fdda2411fb754/1939…" at bounding box center [589, 450] width 107 height 20
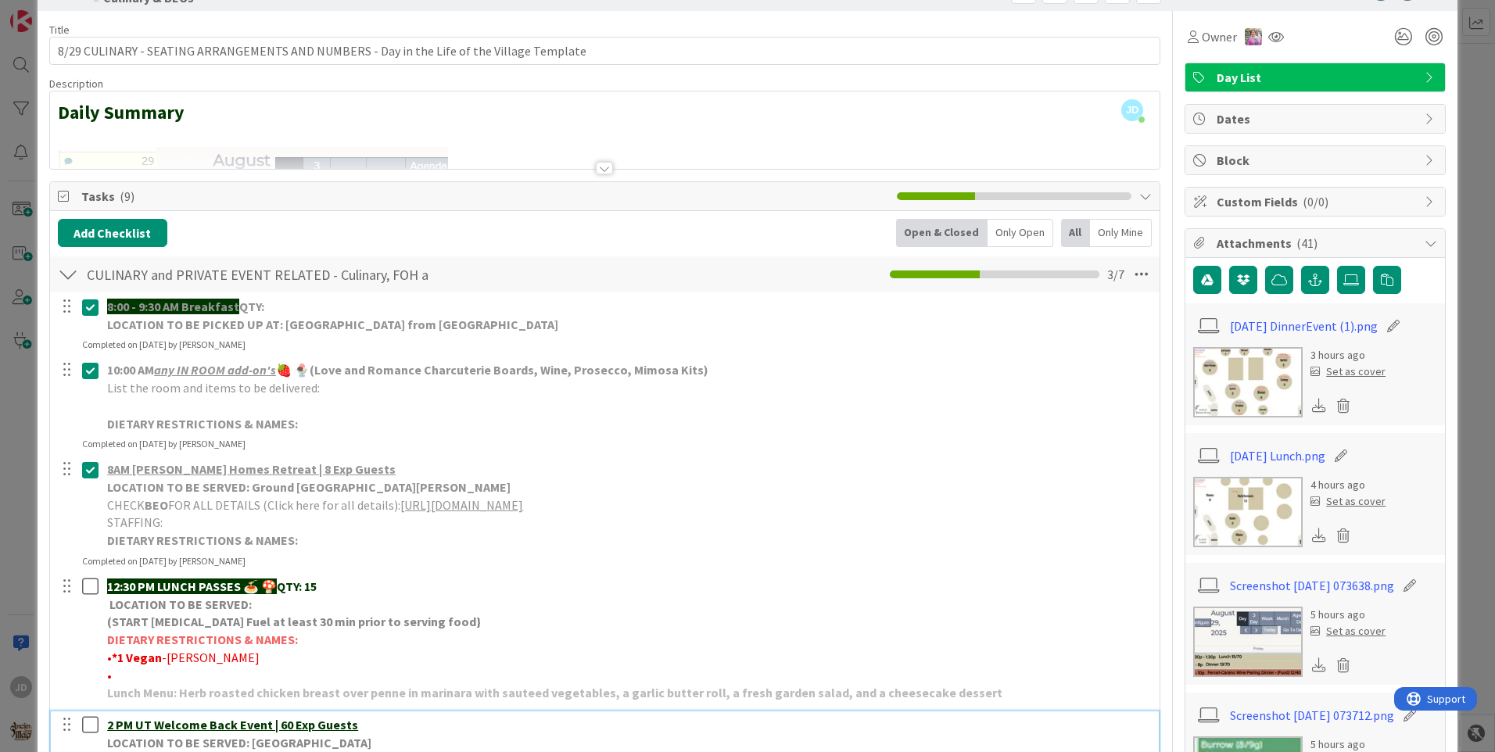
scroll to position [0, 0]
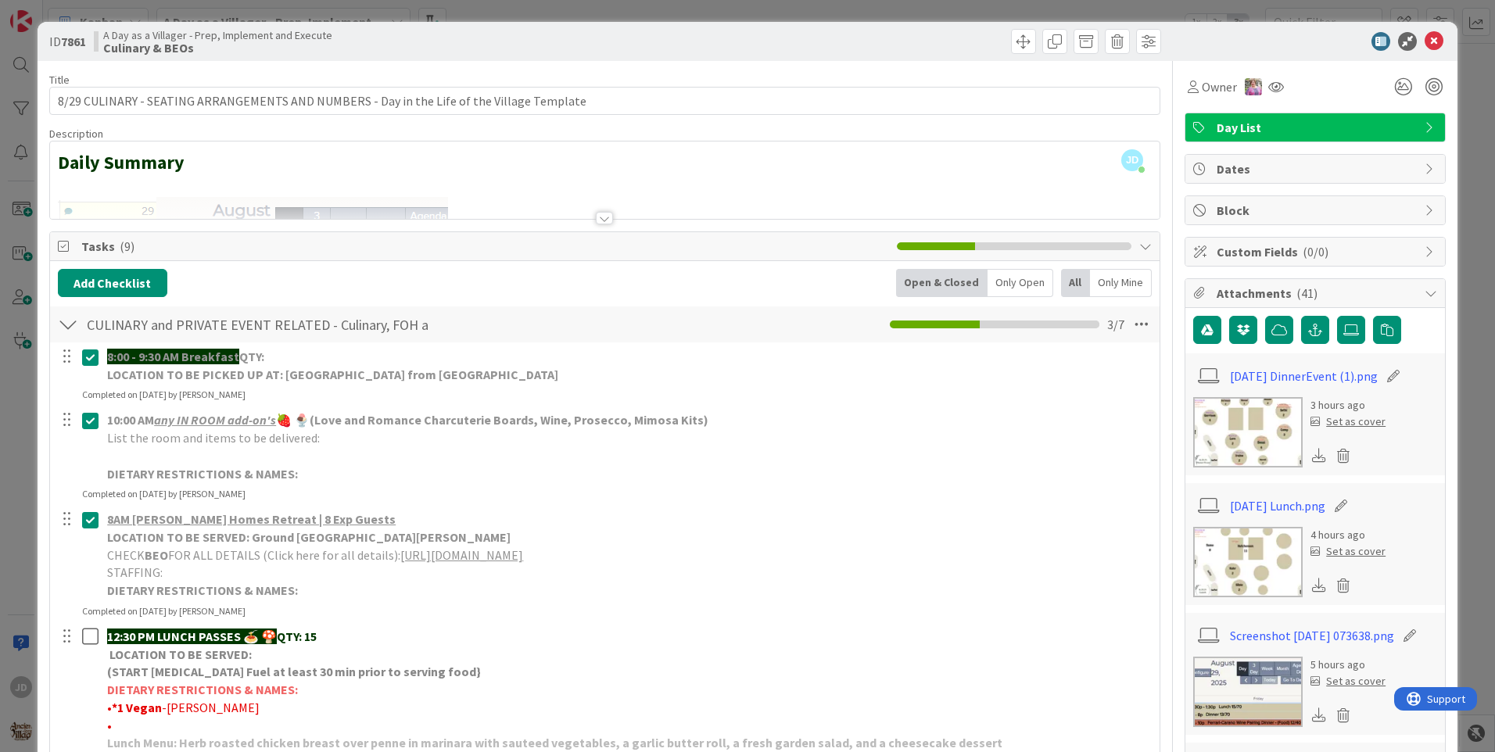
click at [1425, 36] on icon at bounding box center [1434, 41] width 19 height 19
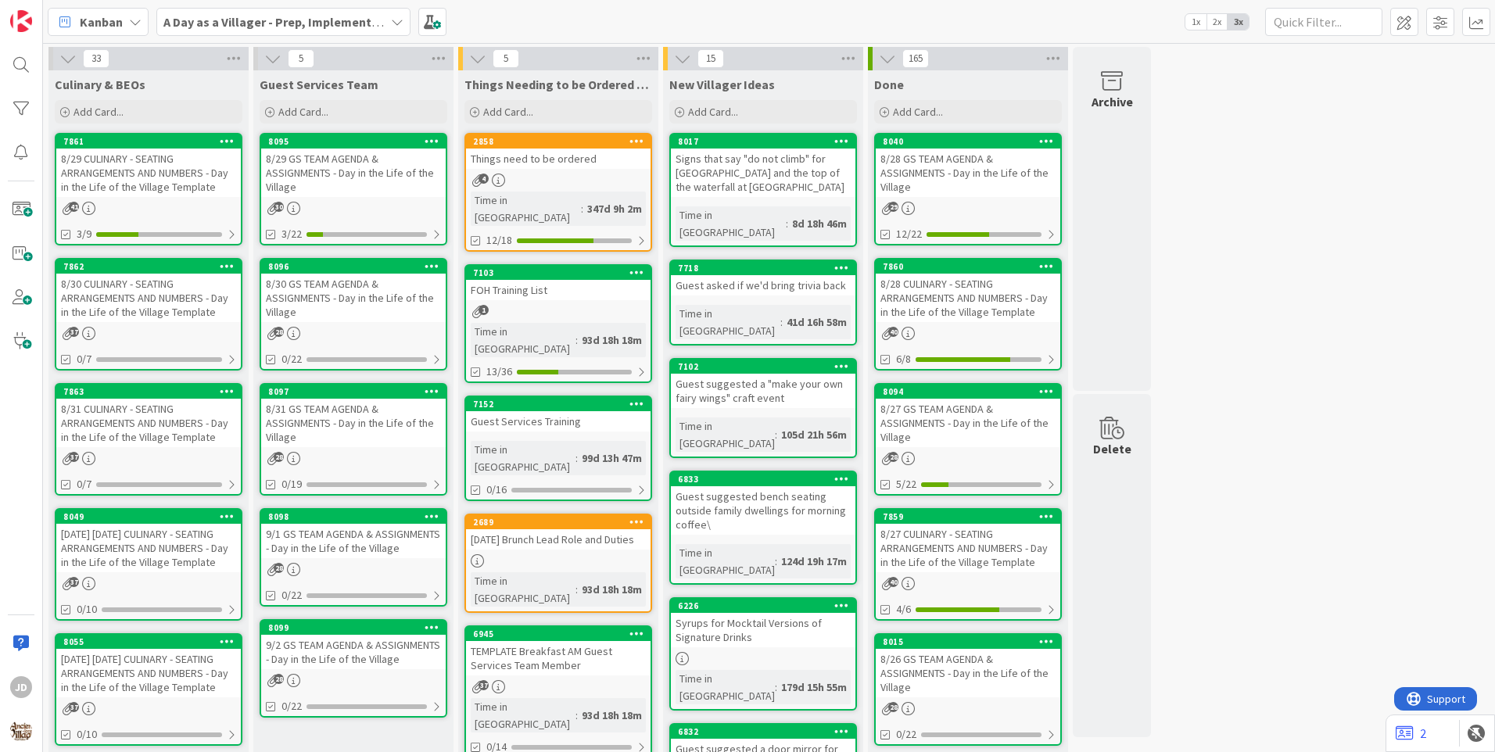
click at [376, 199] on link "8095 8/29 GS TEAM AGENDA & ASSIGNMENTS - Day in the Life of the Village 30 3/22" at bounding box center [354, 189] width 188 height 113
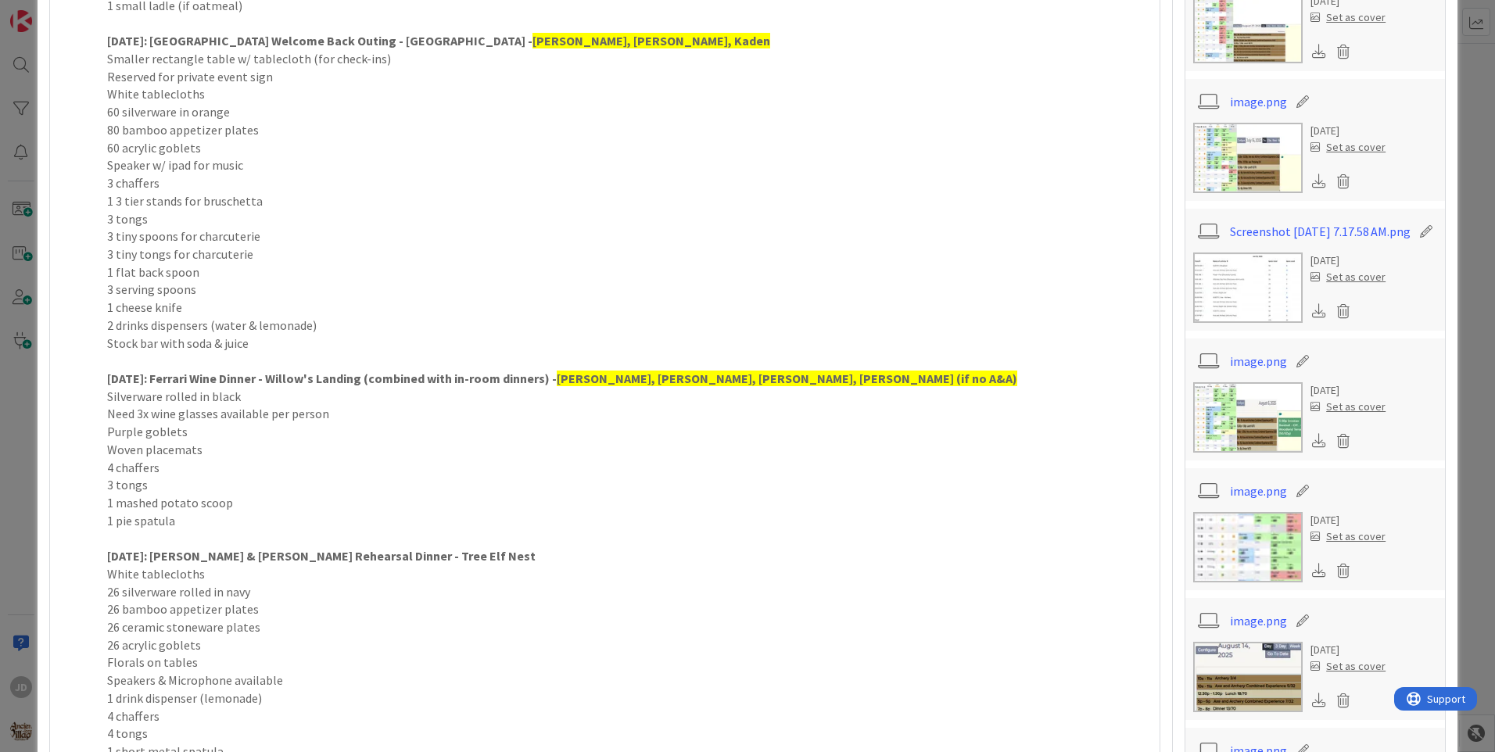
scroll to position [1132, 0]
